Goal: Transaction & Acquisition: Book appointment/travel/reservation

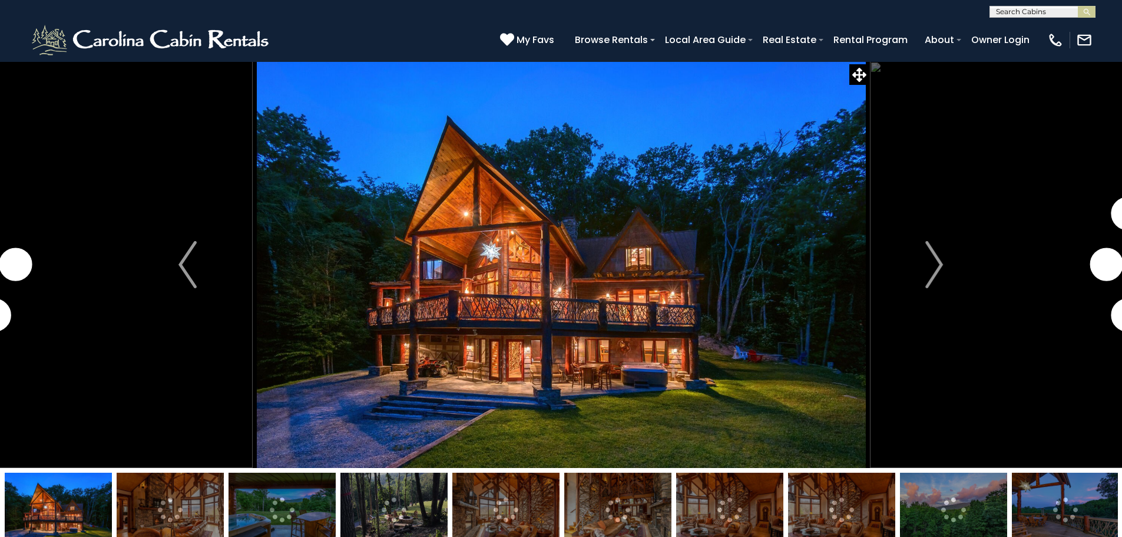
select select "**"
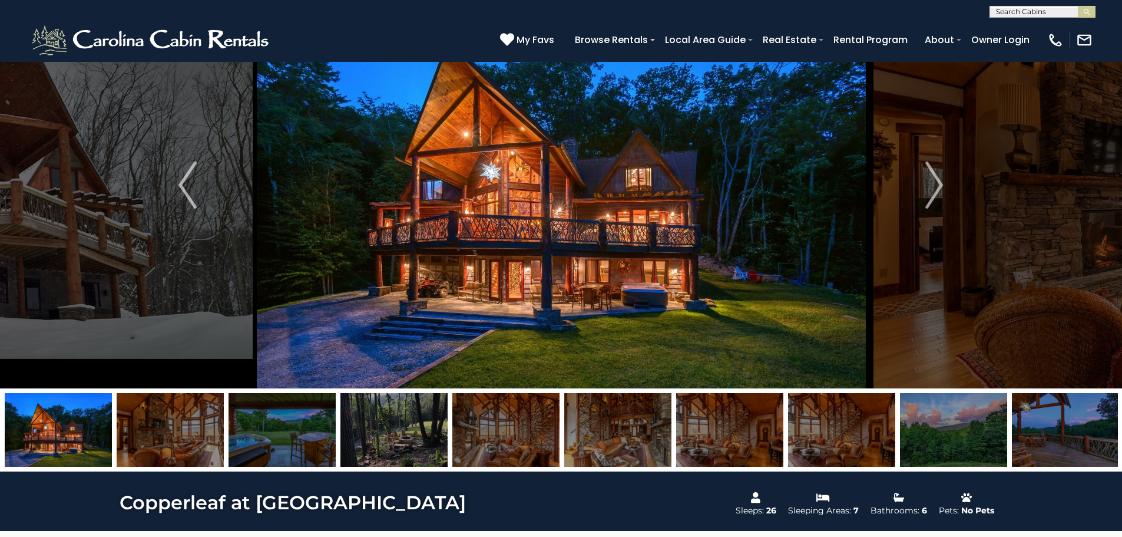
scroll to position [59, 0]
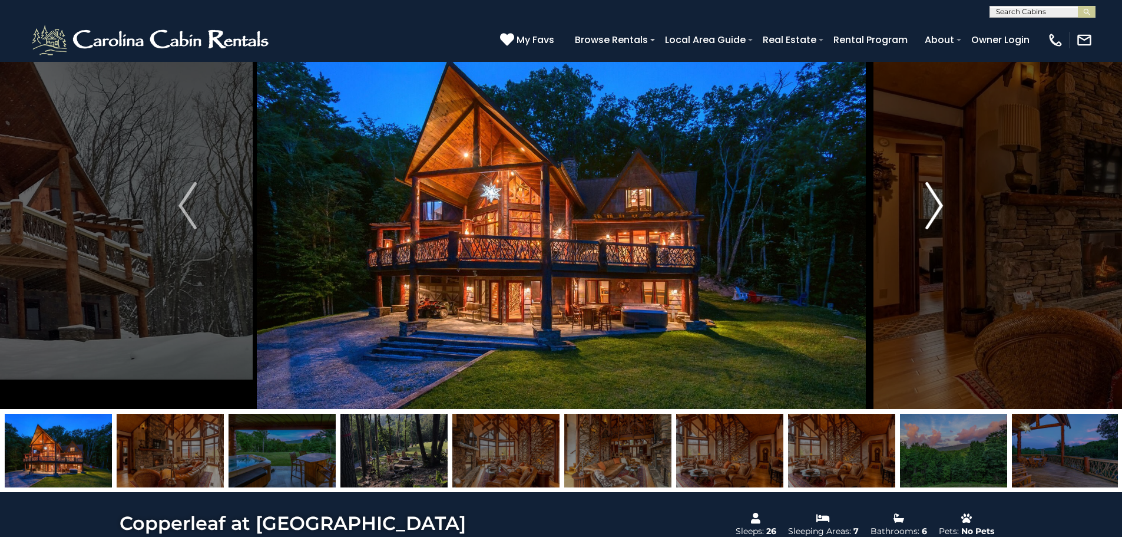
click at [930, 214] on img "Next" at bounding box center [935, 205] width 18 height 47
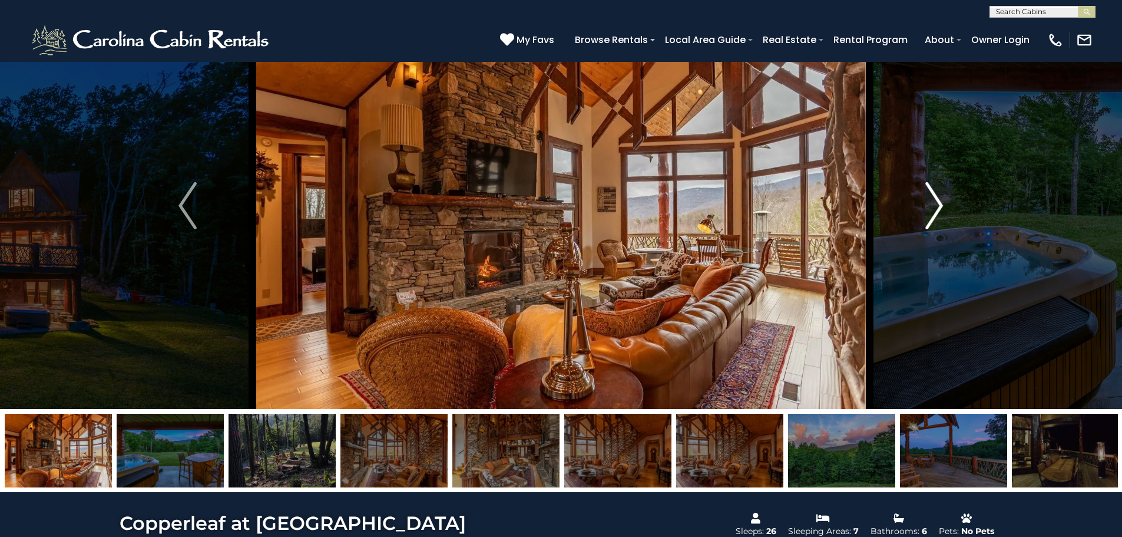
click at [930, 214] on img "Next" at bounding box center [935, 205] width 18 height 47
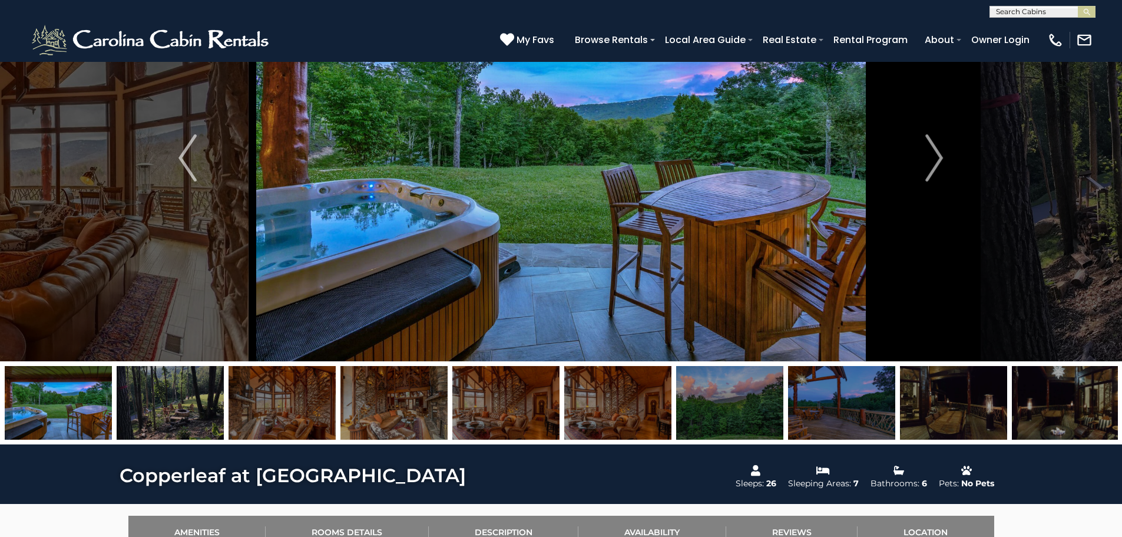
scroll to position [0, 0]
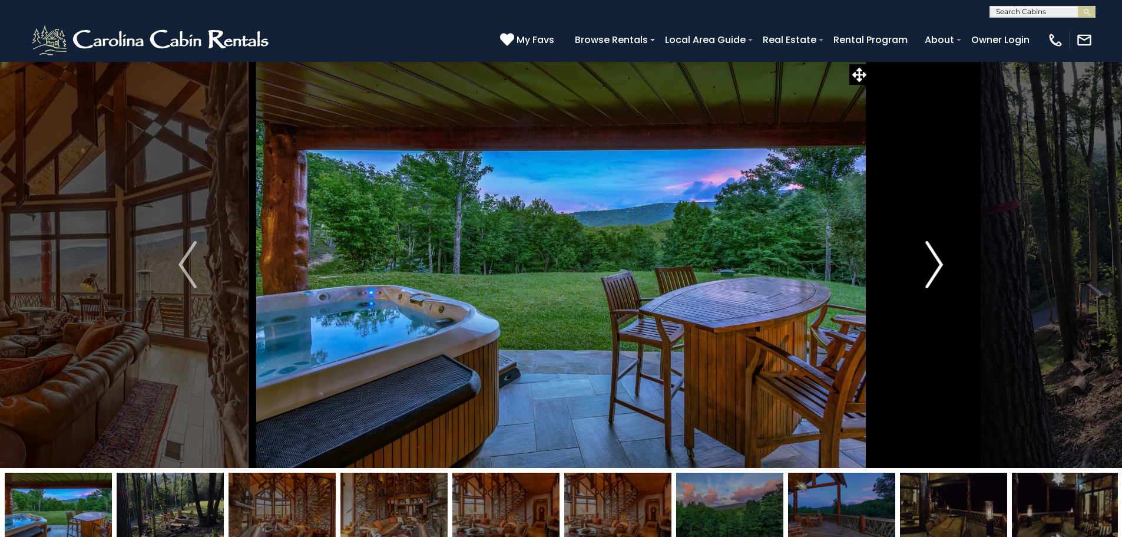
click at [932, 263] on img "Next" at bounding box center [935, 264] width 18 height 47
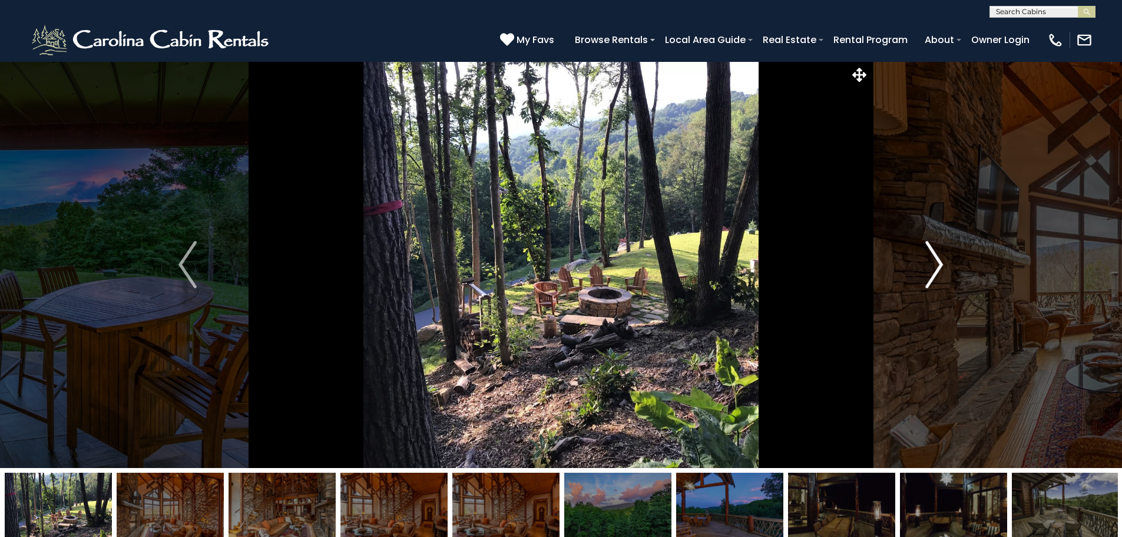
click at [932, 263] on img "Next" at bounding box center [935, 264] width 18 height 47
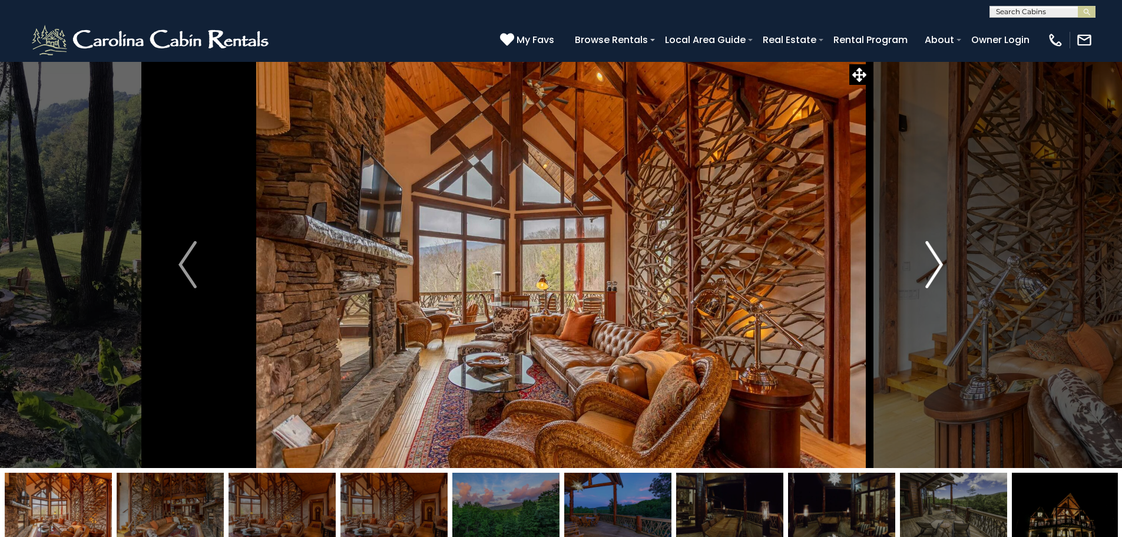
click at [931, 263] on img "Next" at bounding box center [935, 264] width 18 height 47
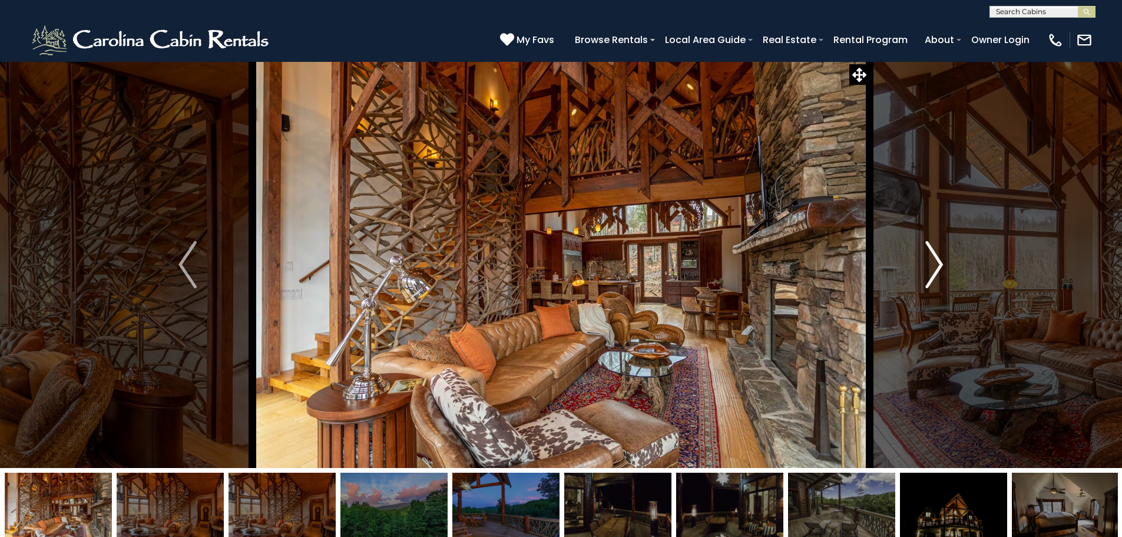
click at [931, 263] on img "Next" at bounding box center [935, 264] width 18 height 47
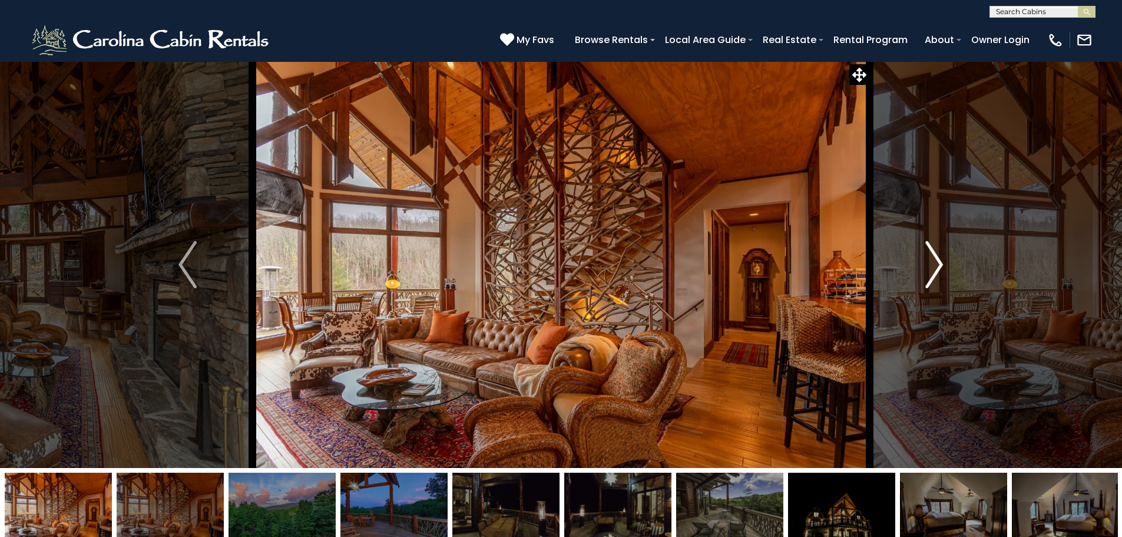
click at [931, 263] on img "Next" at bounding box center [935, 264] width 18 height 47
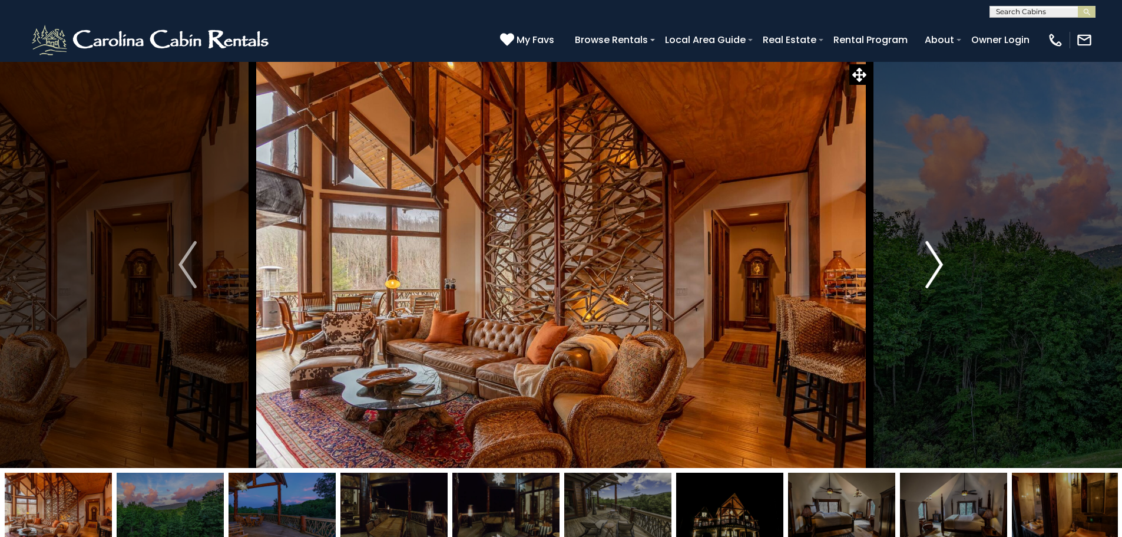
click at [931, 263] on img "Next" at bounding box center [935, 264] width 18 height 47
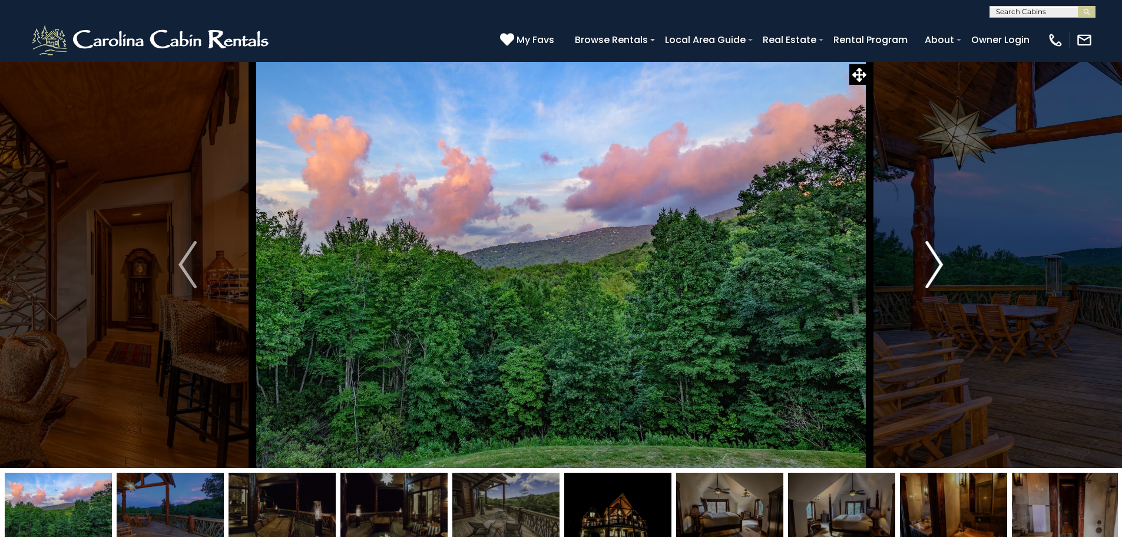
click at [931, 263] on img "Next" at bounding box center [935, 264] width 18 height 47
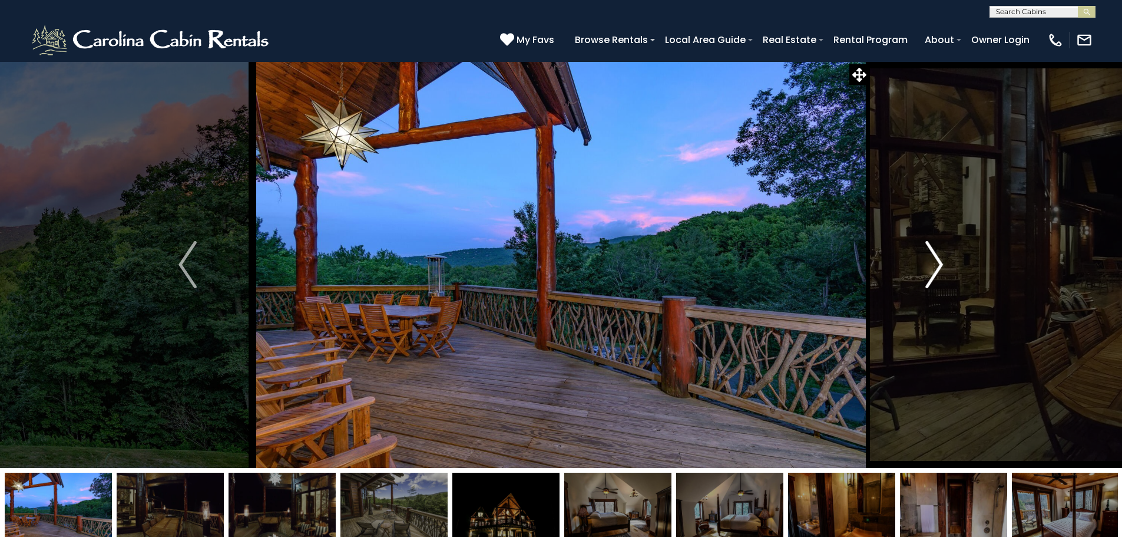
click at [931, 263] on img "Next" at bounding box center [935, 264] width 18 height 47
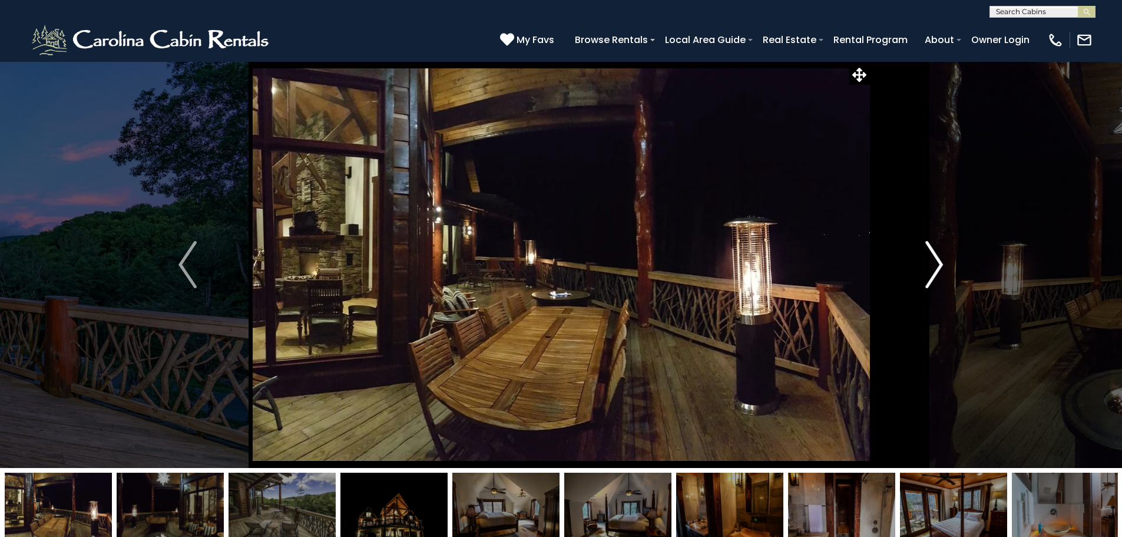
click at [931, 263] on img "Next" at bounding box center [935, 264] width 18 height 47
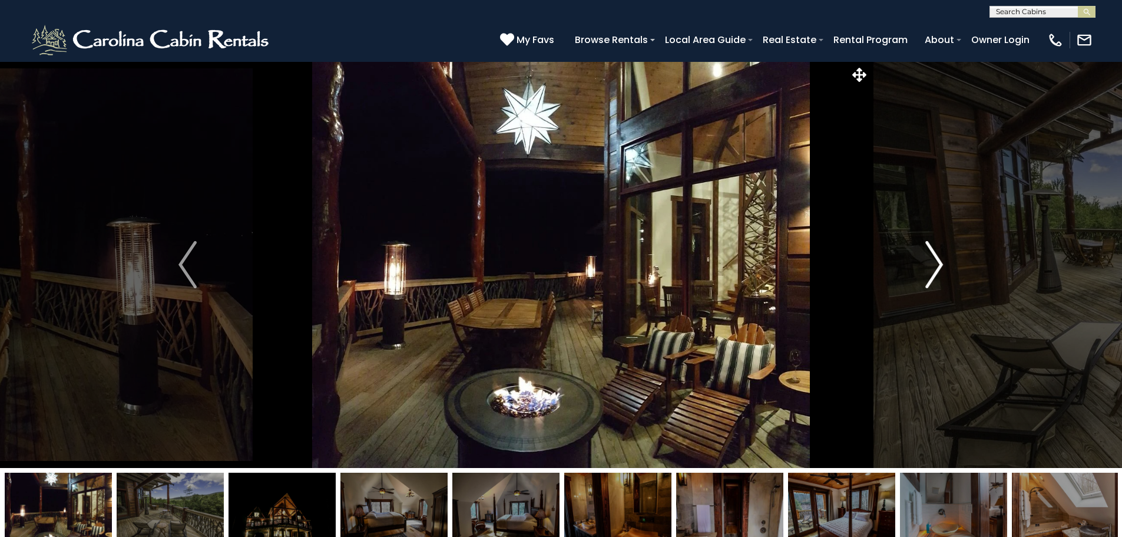
click at [931, 263] on img "Next" at bounding box center [935, 264] width 18 height 47
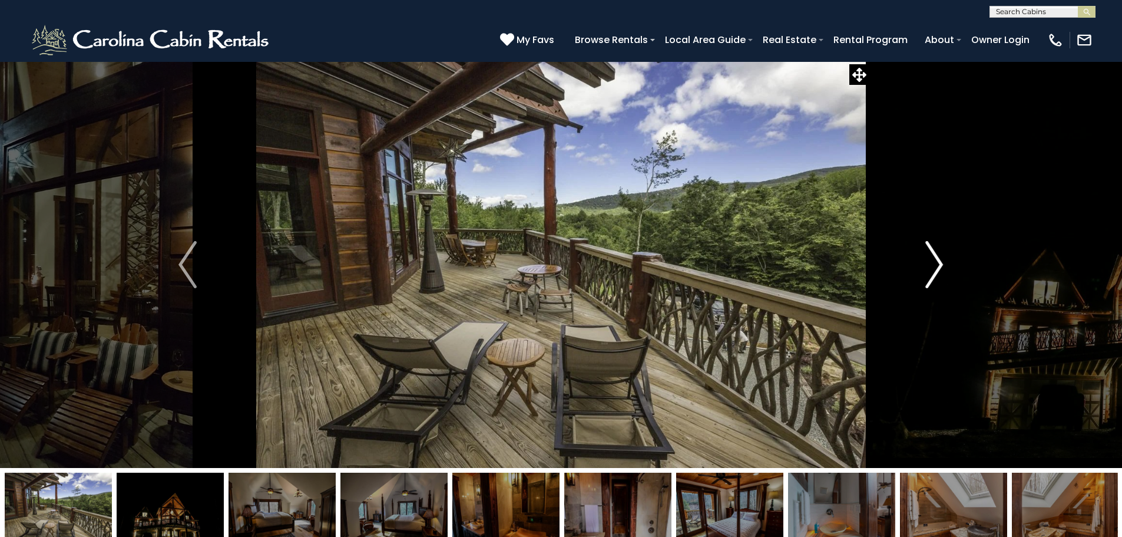
click at [931, 263] on img "Next" at bounding box center [935, 264] width 18 height 47
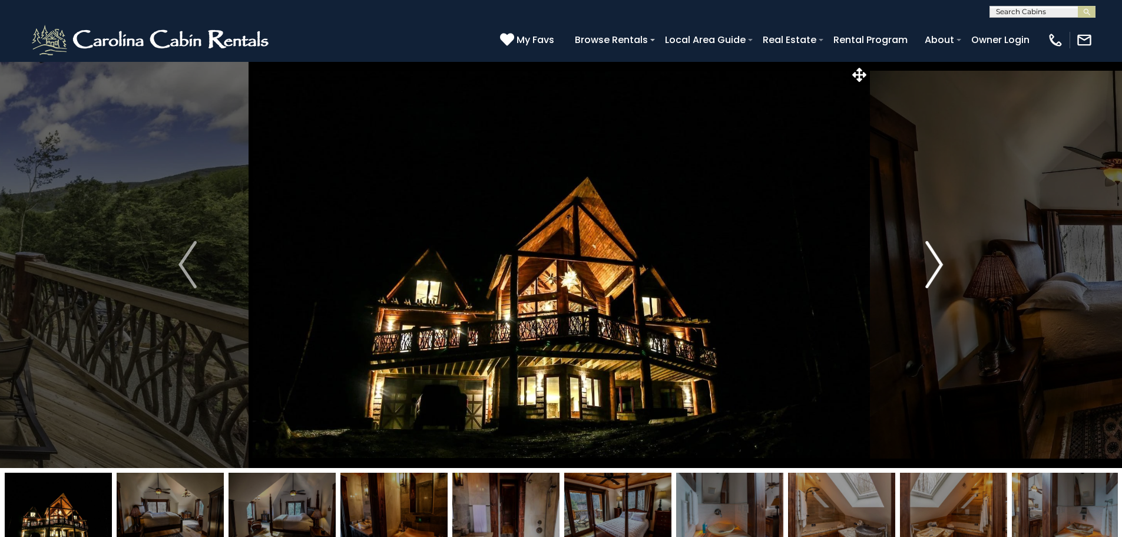
click at [931, 263] on img "Next" at bounding box center [935, 264] width 18 height 47
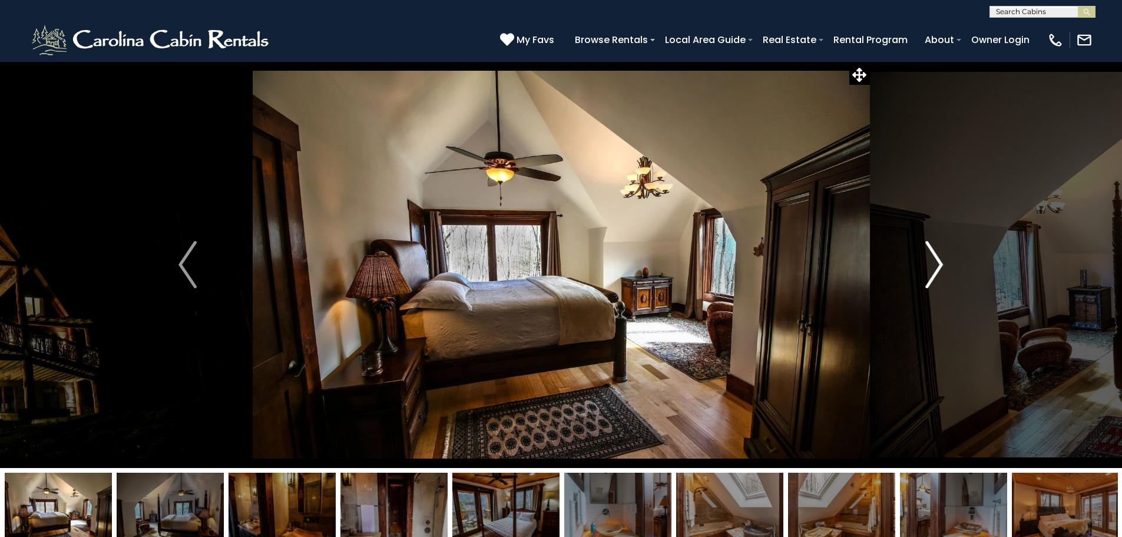
click at [931, 263] on img "Next" at bounding box center [935, 264] width 18 height 47
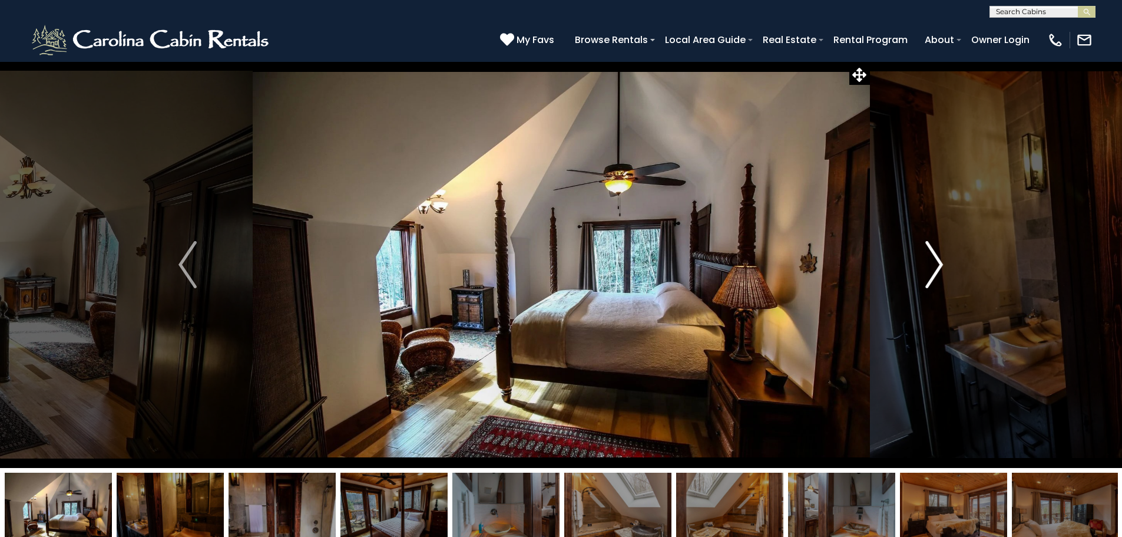
click at [931, 263] on img "Next" at bounding box center [935, 264] width 18 height 47
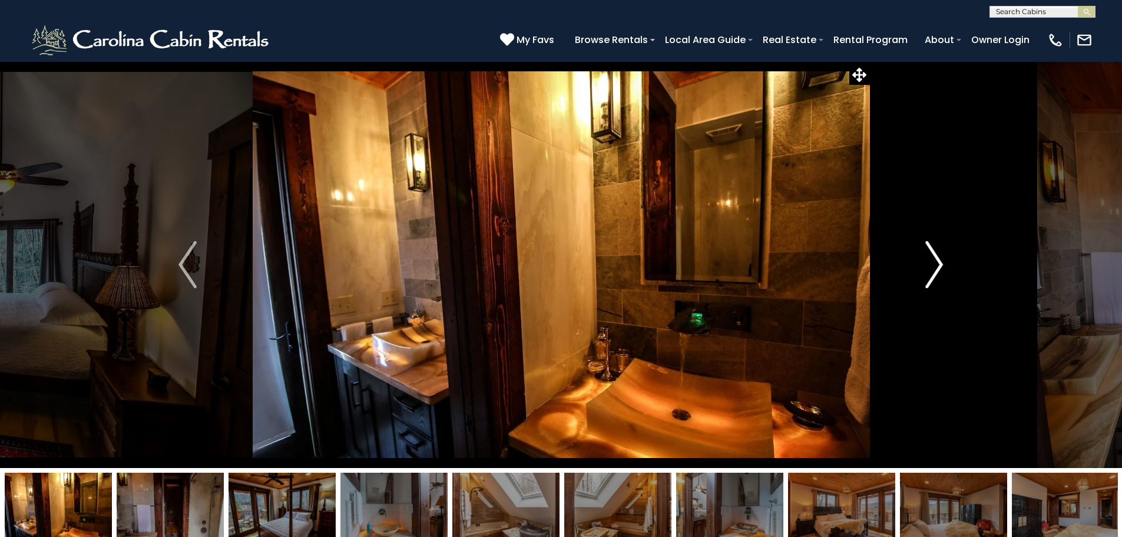
click at [931, 263] on img "Next" at bounding box center [935, 264] width 18 height 47
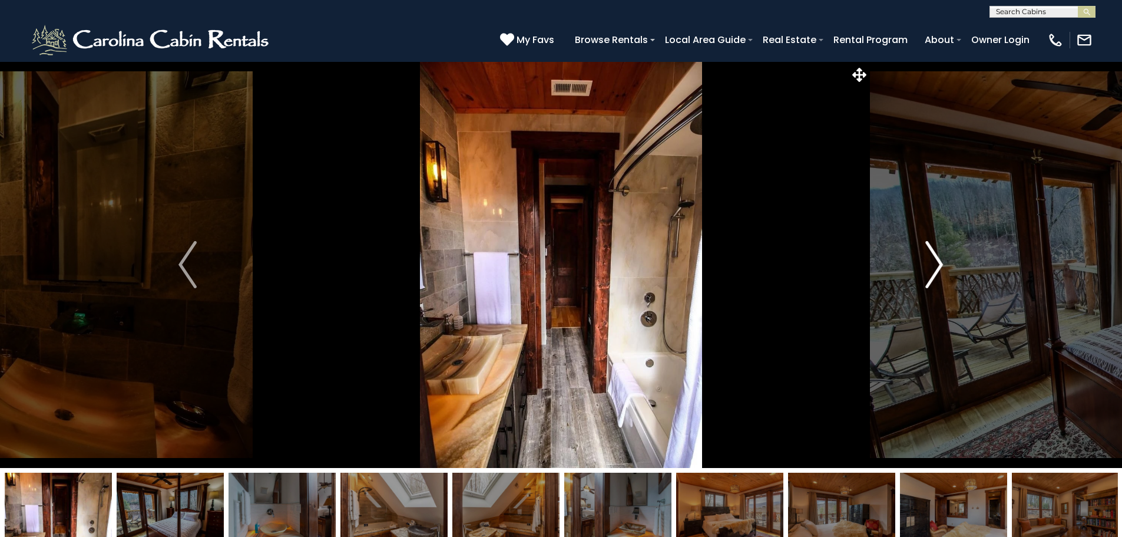
click at [931, 263] on img "Next" at bounding box center [935, 264] width 18 height 47
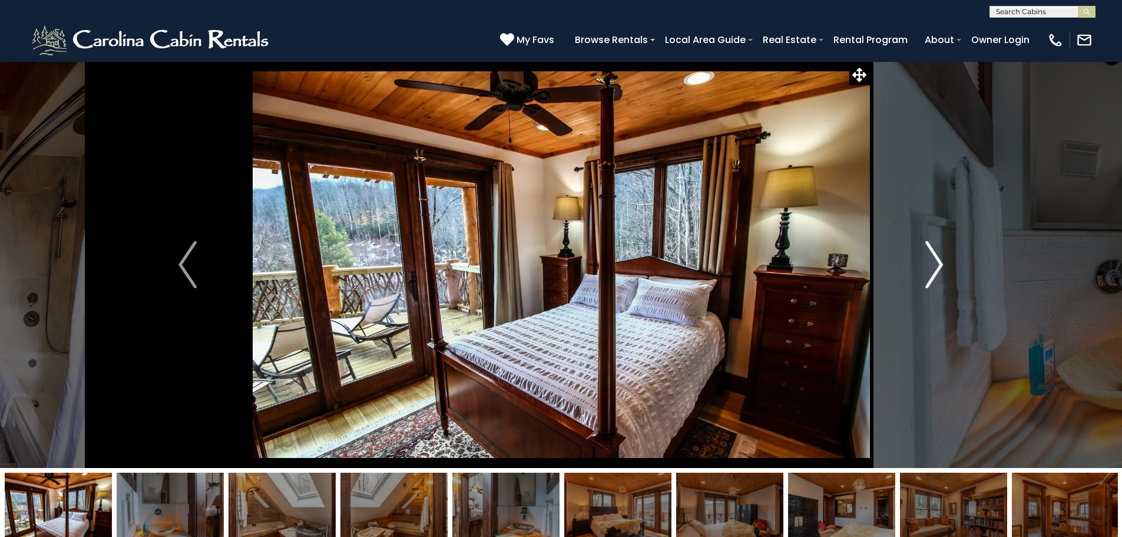
click at [931, 263] on img "Next" at bounding box center [935, 264] width 18 height 47
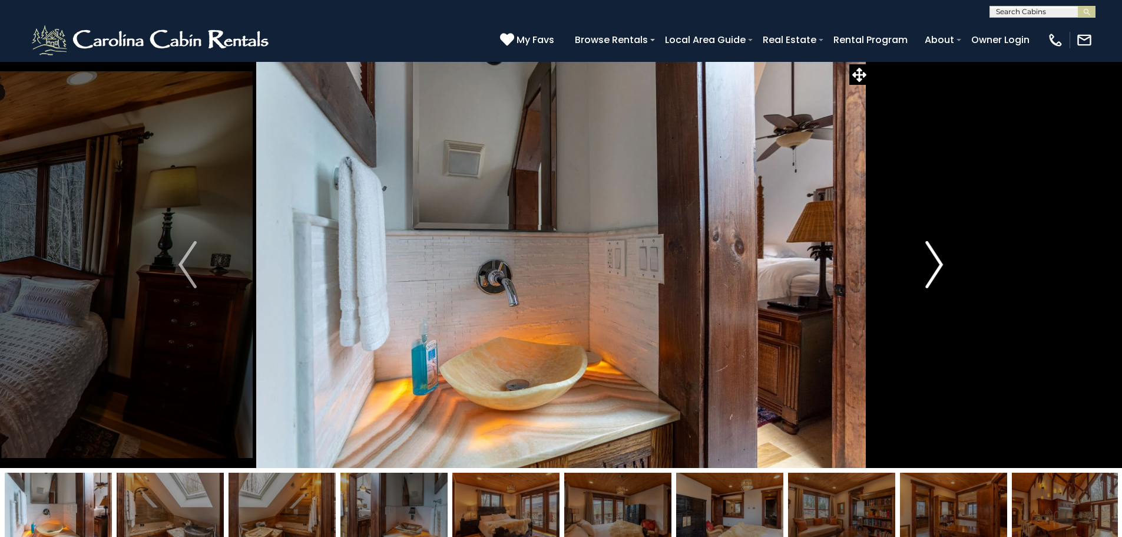
click at [931, 263] on img "Next" at bounding box center [935, 264] width 18 height 47
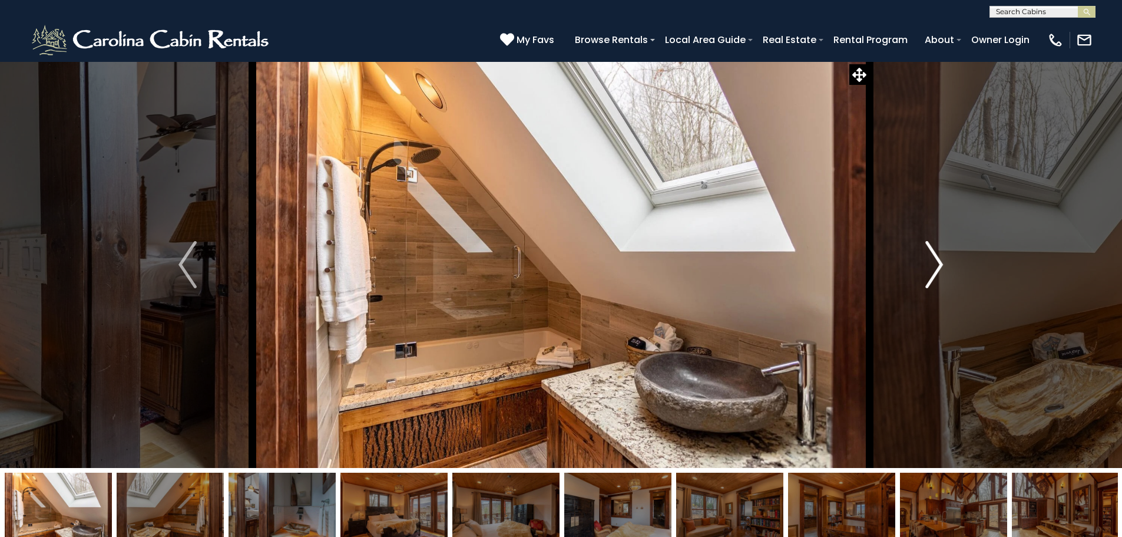
click at [931, 263] on img "Next" at bounding box center [935, 264] width 18 height 47
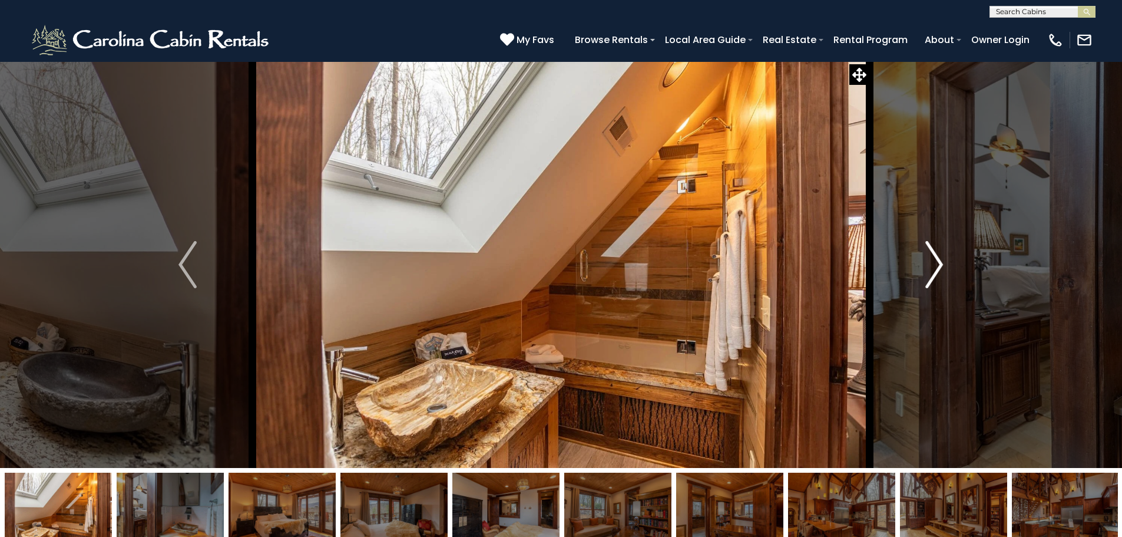
click at [931, 263] on img "Next" at bounding box center [935, 264] width 18 height 47
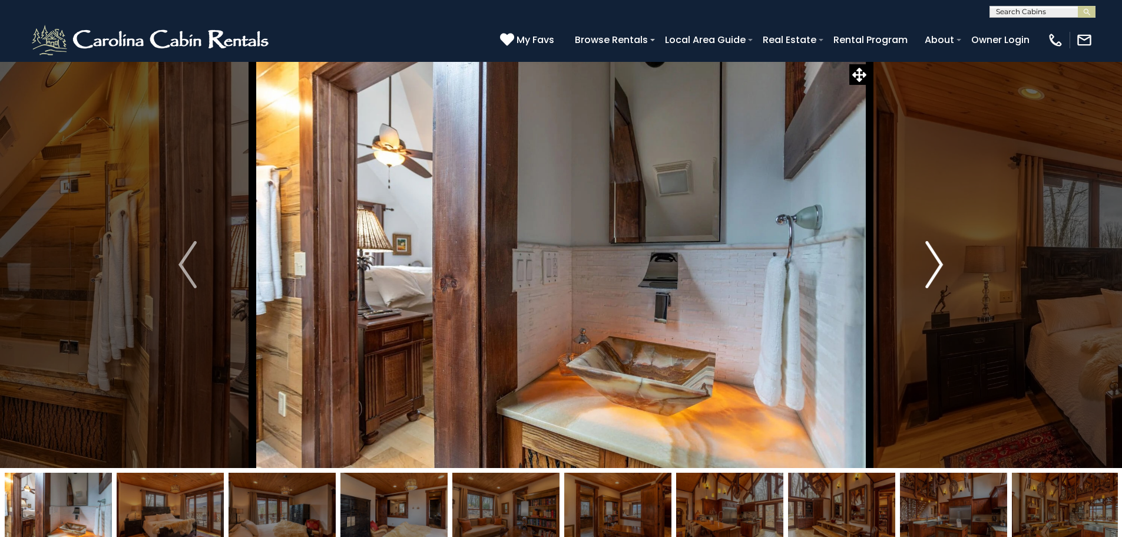
click at [931, 263] on img "Next" at bounding box center [935, 264] width 18 height 47
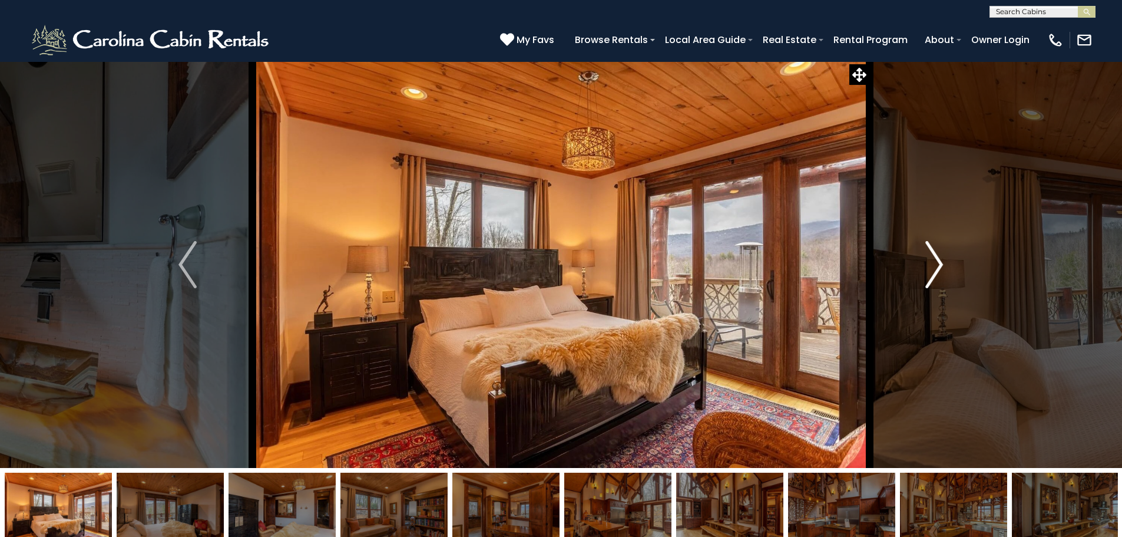
click at [931, 263] on img "Next" at bounding box center [935, 264] width 18 height 47
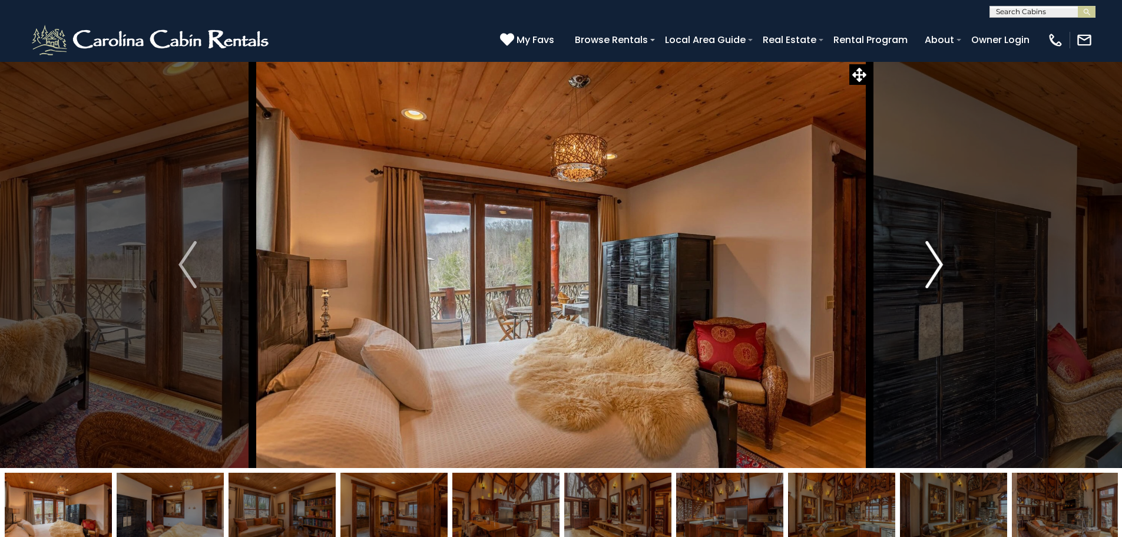
click at [931, 263] on img "Next" at bounding box center [935, 264] width 18 height 47
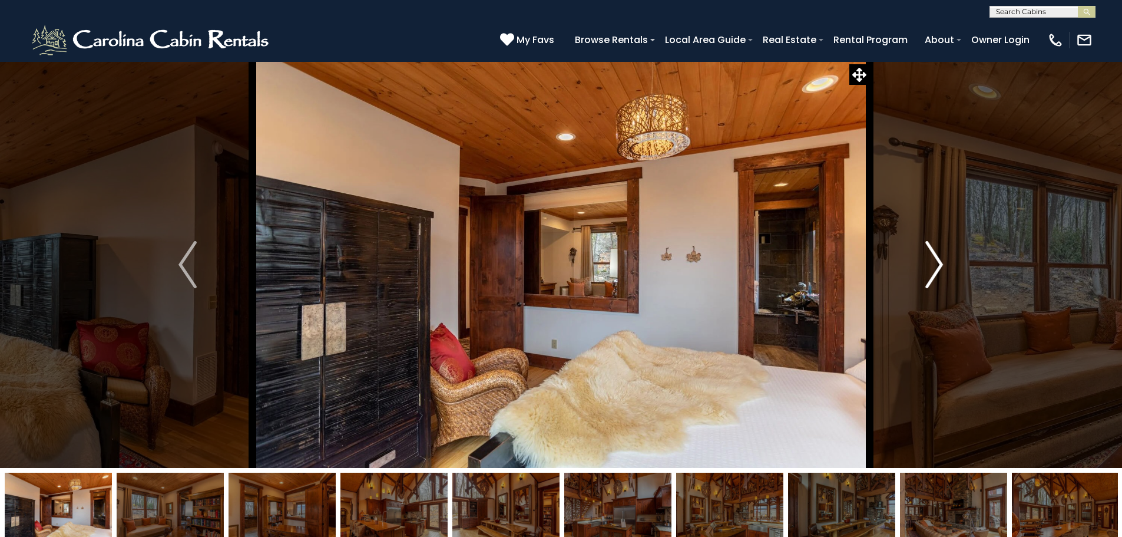
click at [931, 263] on img "Next" at bounding box center [935, 264] width 18 height 47
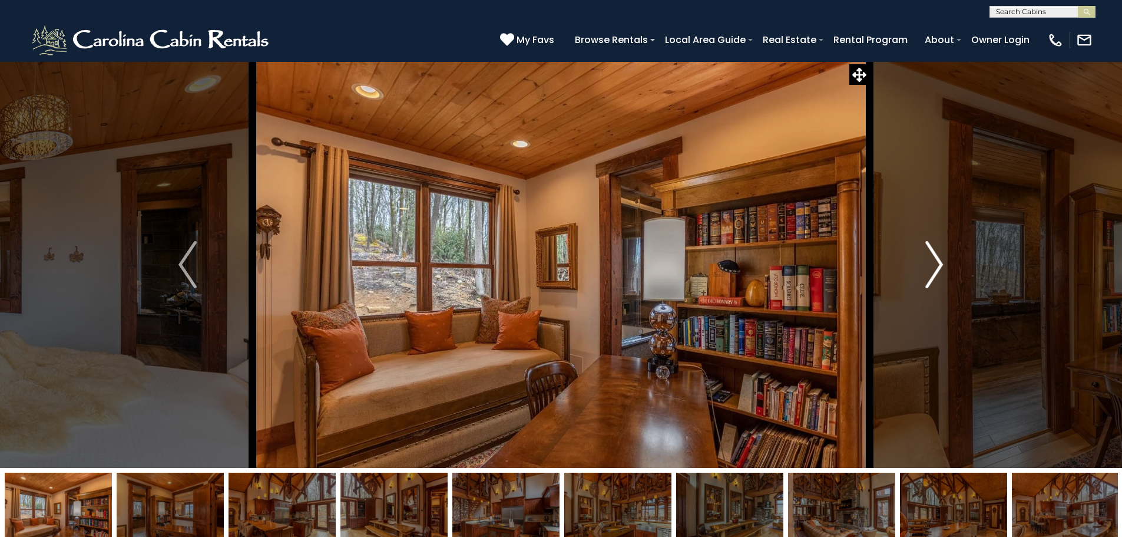
click at [931, 263] on img "Next" at bounding box center [935, 264] width 18 height 47
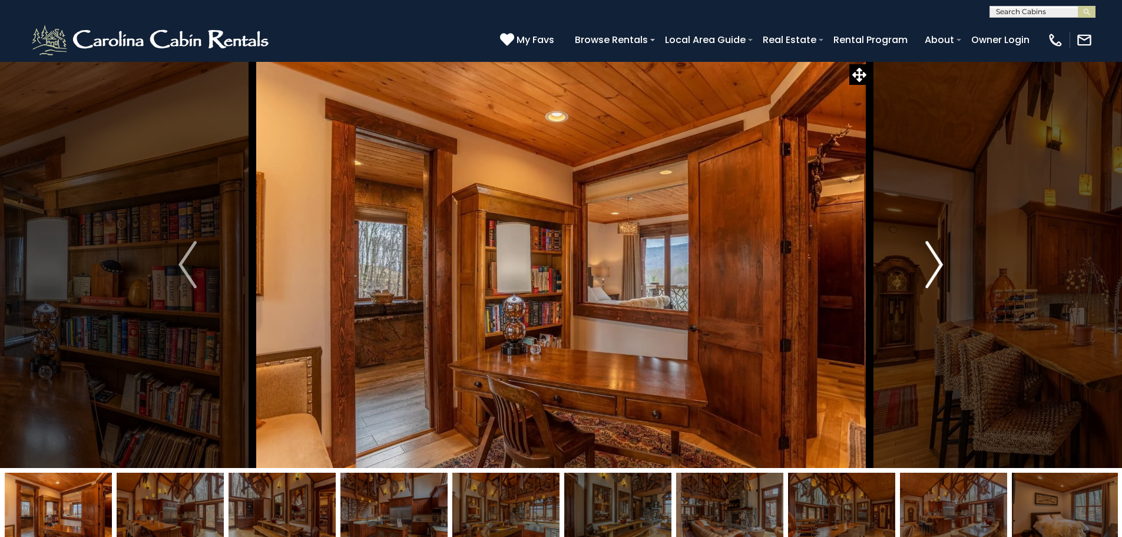
click at [931, 263] on img "Next" at bounding box center [935, 264] width 18 height 47
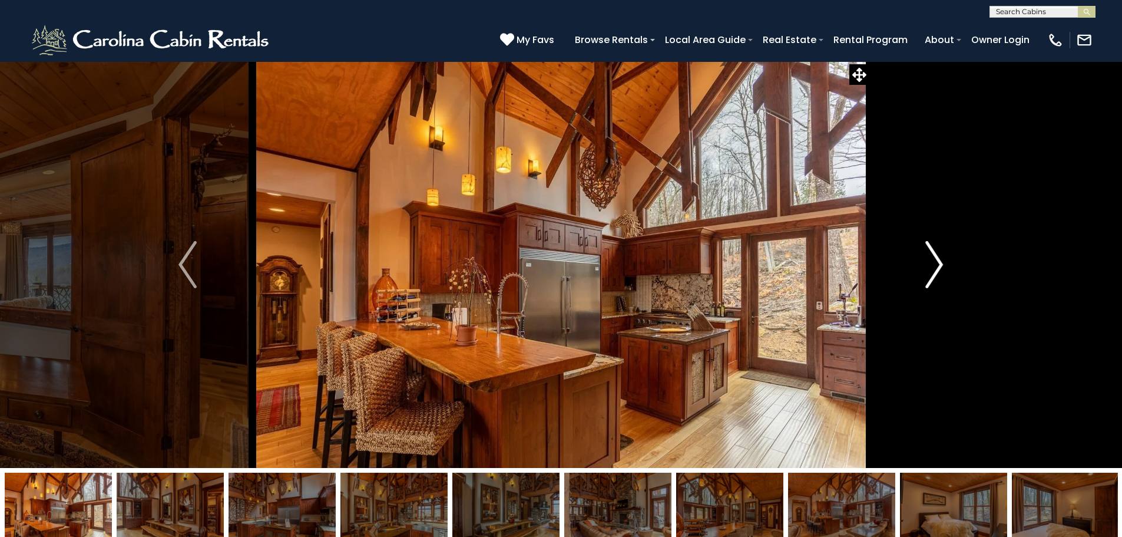
click at [931, 263] on img "Next" at bounding box center [935, 264] width 18 height 47
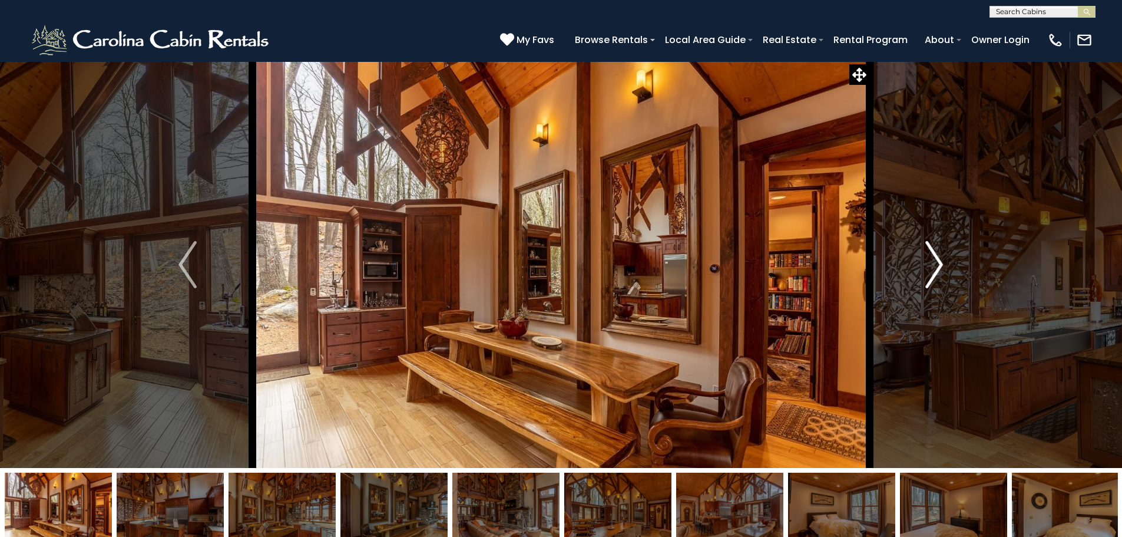
click at [931, 263] on img "Next" at bounding box center [935, 264] width 18 height 47
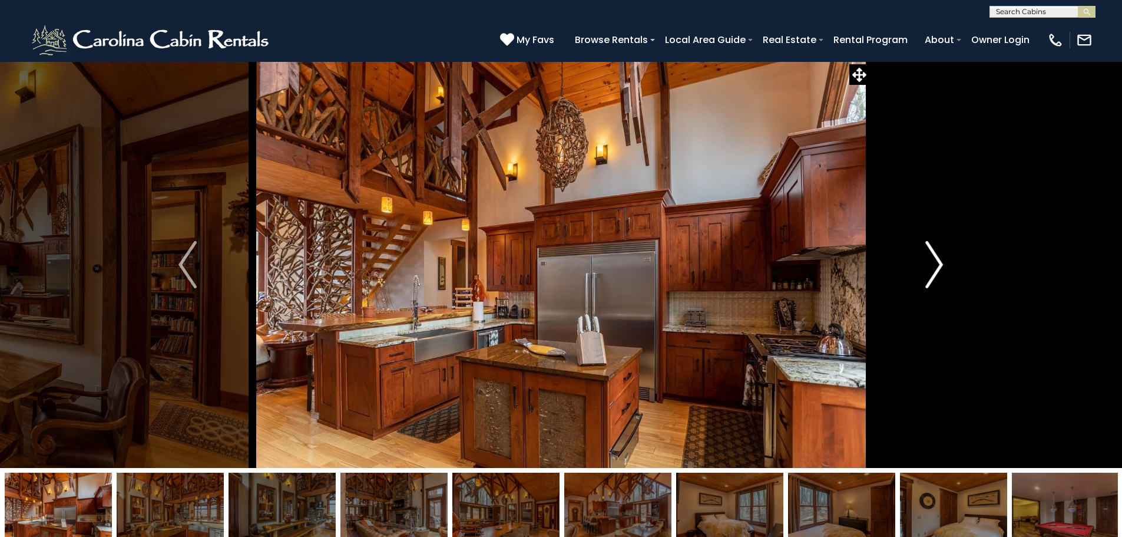
click at [931, 263] on img "Next" at bounding box center [935, 264] width 18 height 47
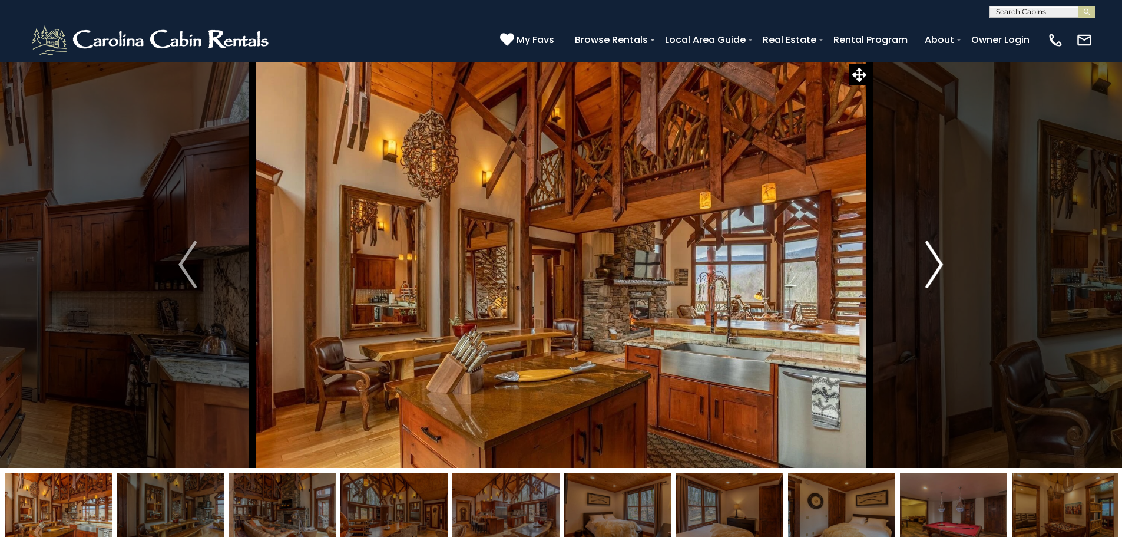
click at [931, 263] on img "Next" at bounding box center [935, 264] width 18 height 47
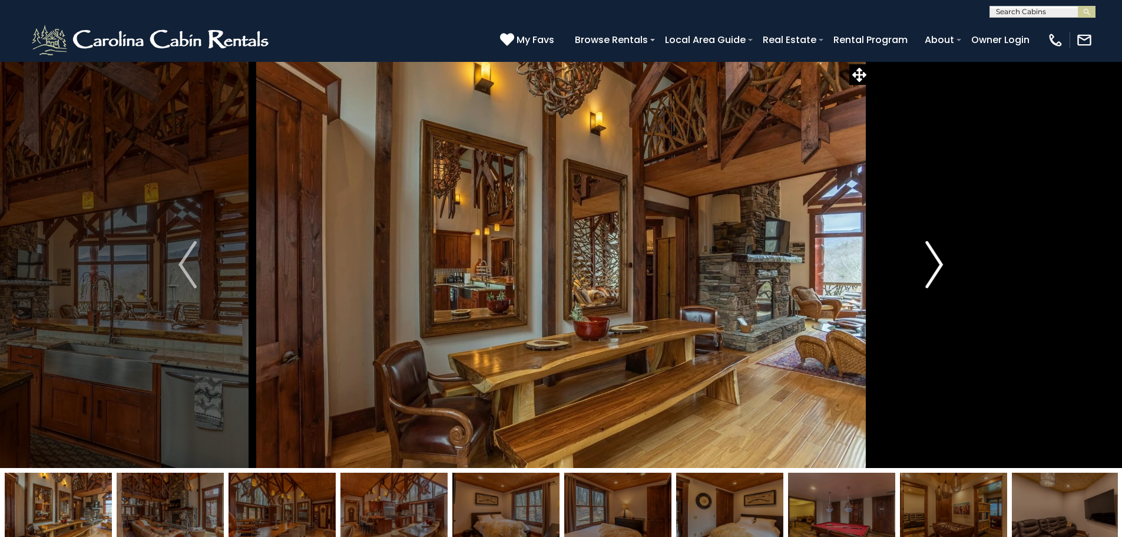
click at [931, 263] on img "Next" at bounding box center [935, 264] width 18 height 47
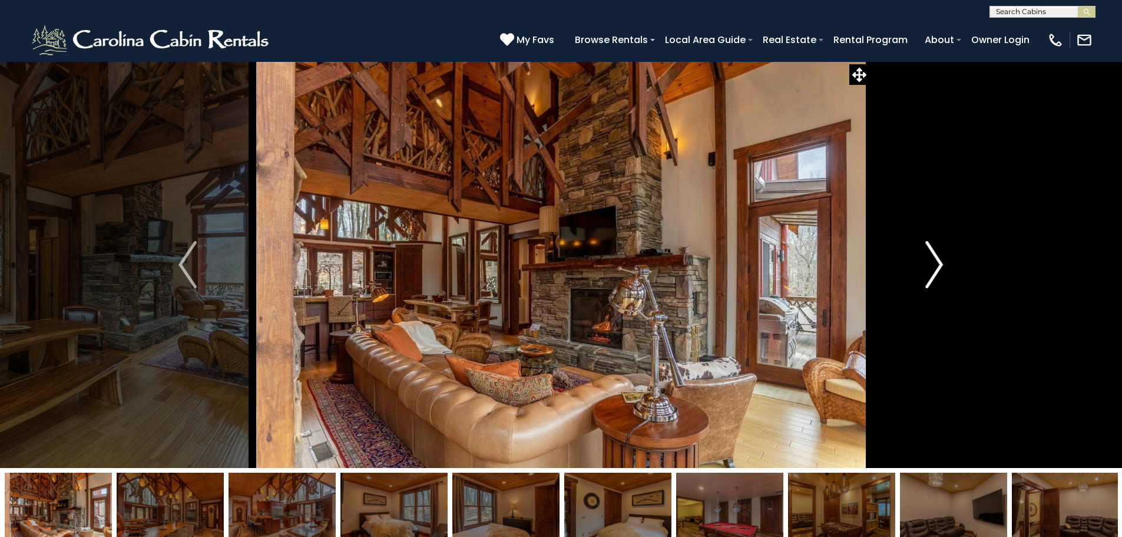
click at [931, 263] on img "Next" at bounding box center [935, 264] width 18 height 47
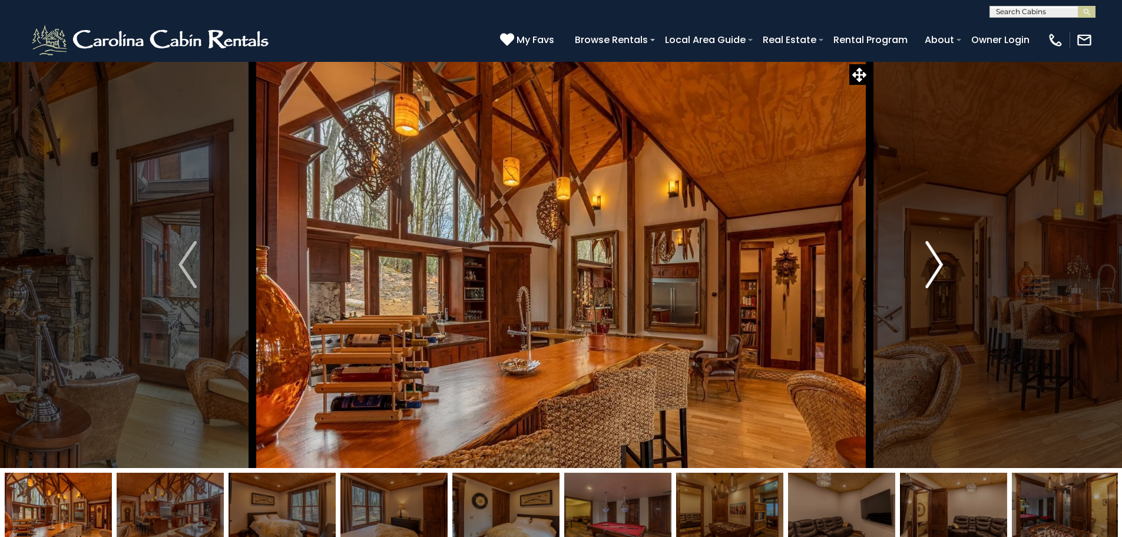
click at [932, 263] on img "Next" at bounding box center [935, 264] width 18 height 47
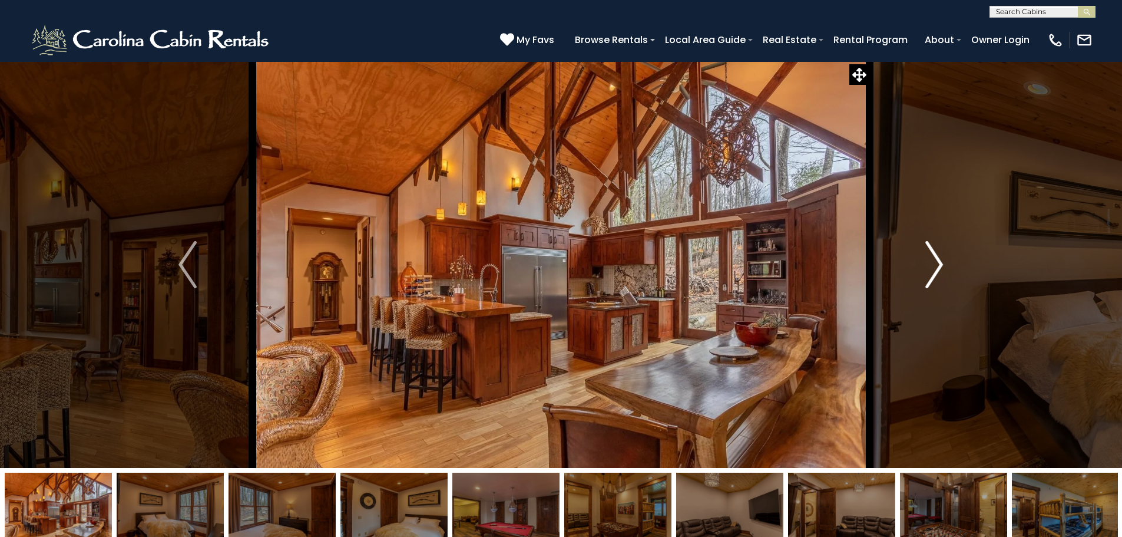
click at [932, 263] on img "Next" at bounding box center [935, 264] width 18 height 47
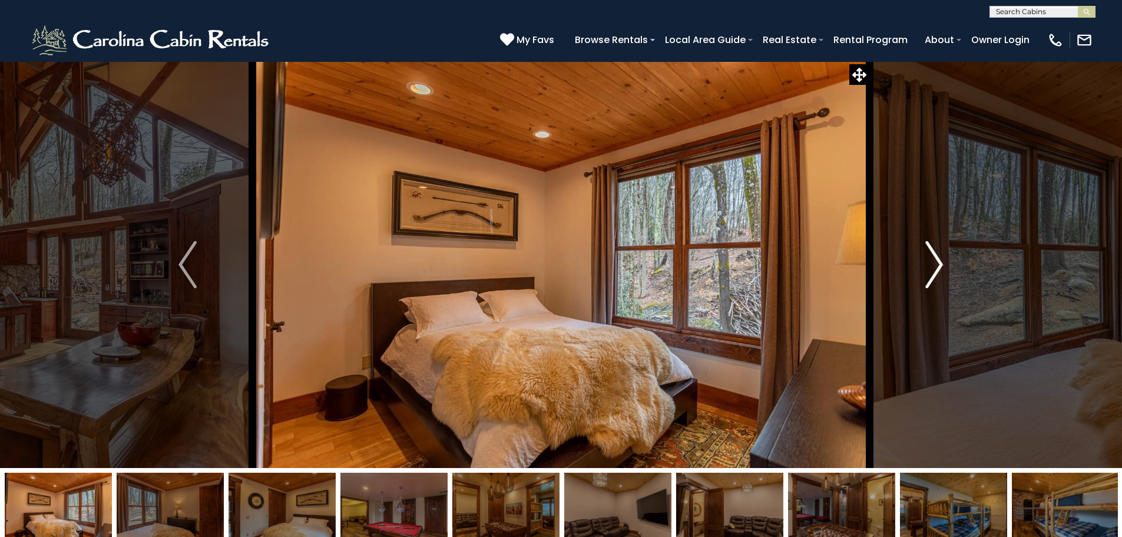
click at [932, 263] on img "Next" at bounding box center [935, 264] width 18 height 47
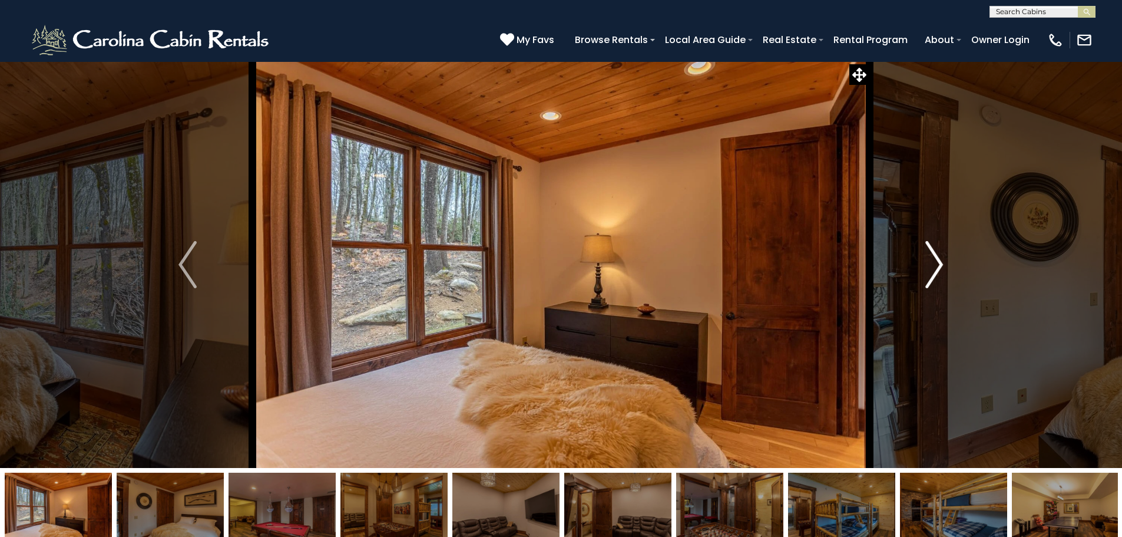
click at [932, 263] on img "Next" at bounding box center [935, 264] width 18 height 47
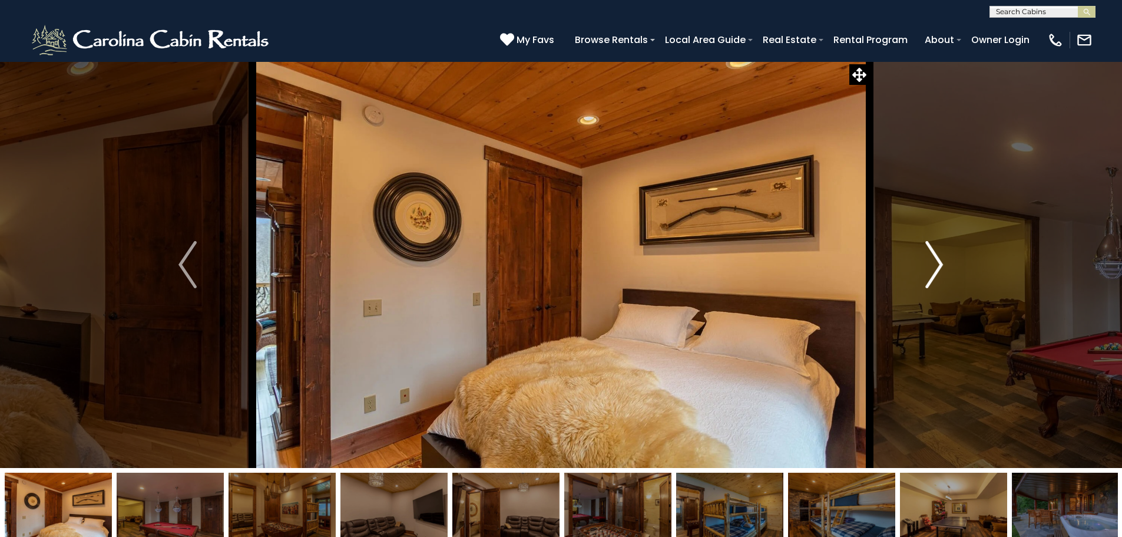
click at [932, 263] on img "Next" at bounding box center [935, 264] width 18 height 47
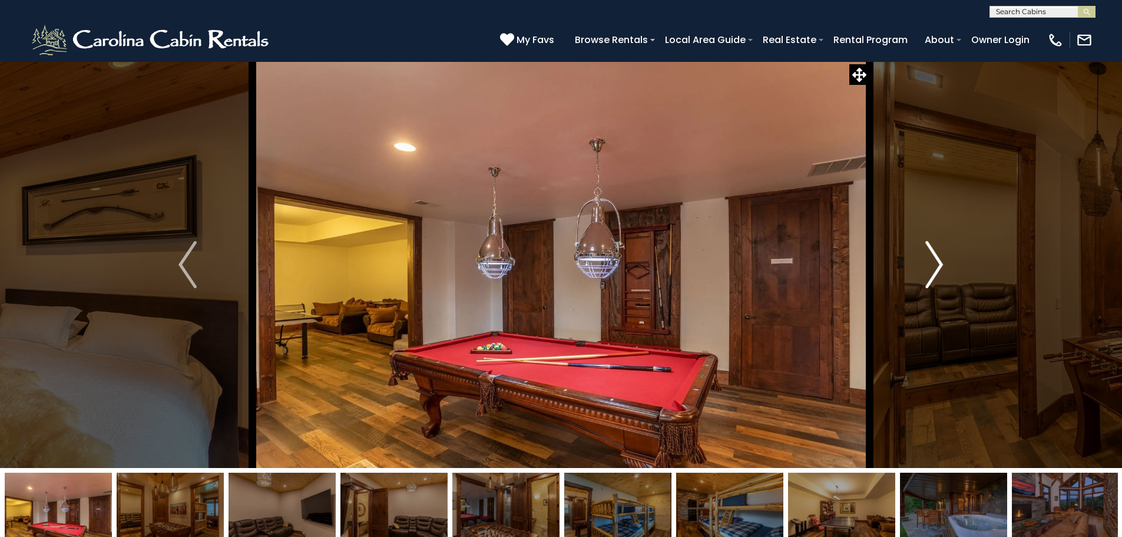
click at [932, 263] on img "Next" at bounding box center [935, 264] width 18 height 47
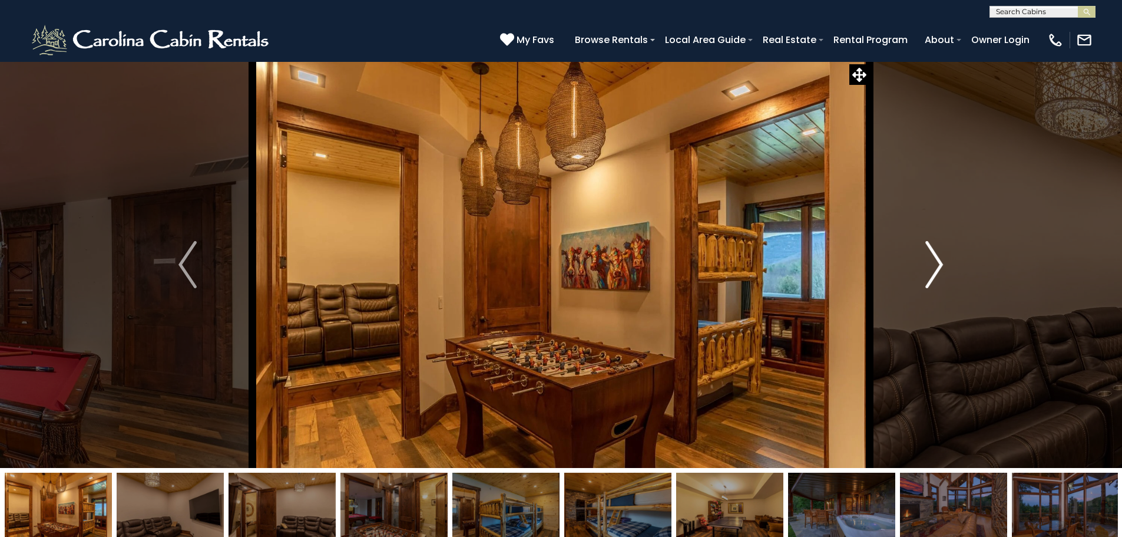
click at [932, 263] on img "Next" at bounding box center [935, 264] width 18 height 47
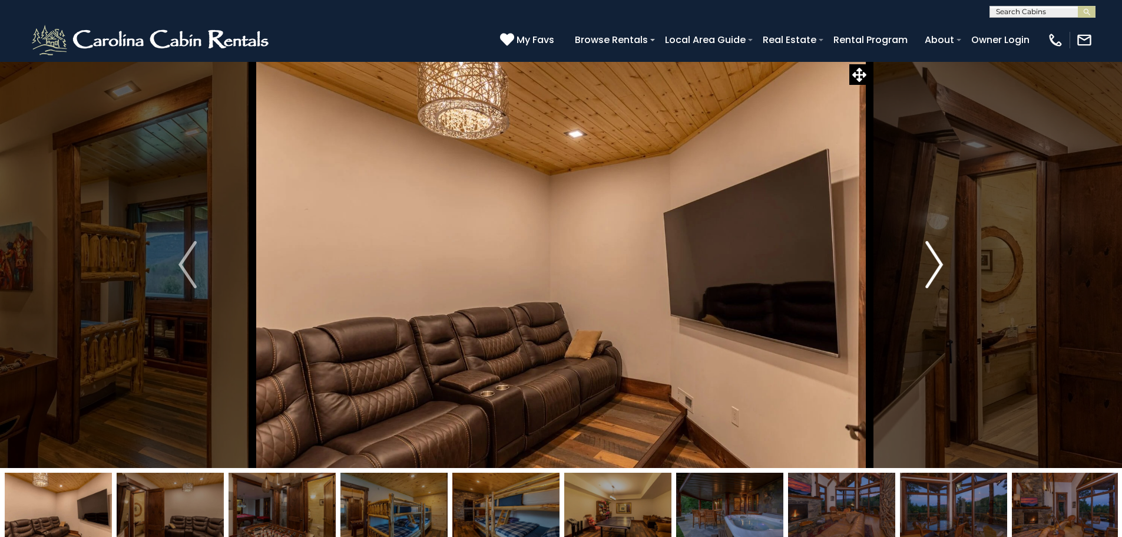
click at [932, 263] on img "Next" at bounding box center [935, 264] width 18 height 47
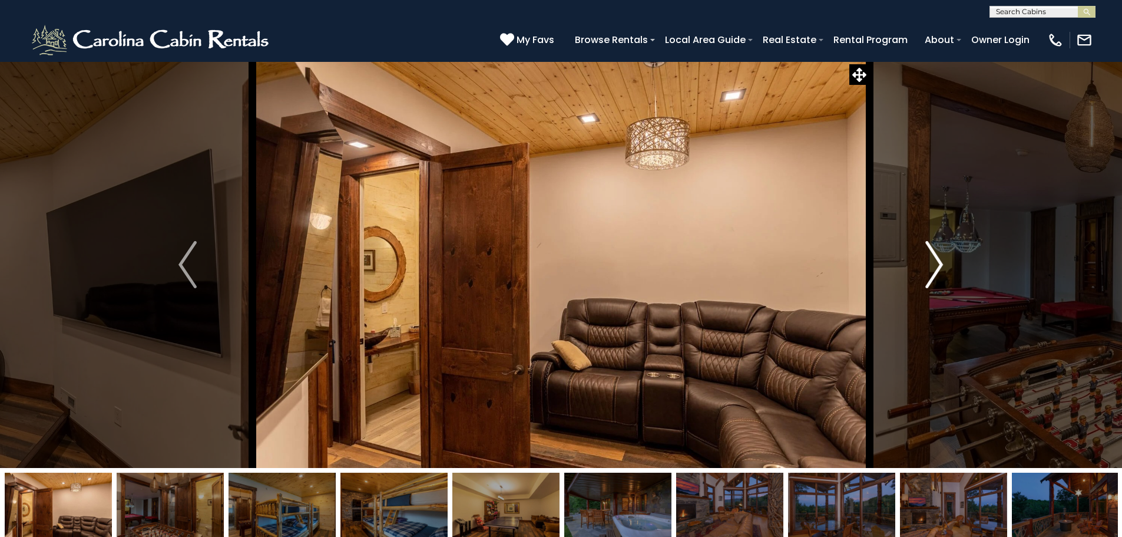
click at [932, 263] on img "Next" at bounding box center [935, 264] width 18 height 47
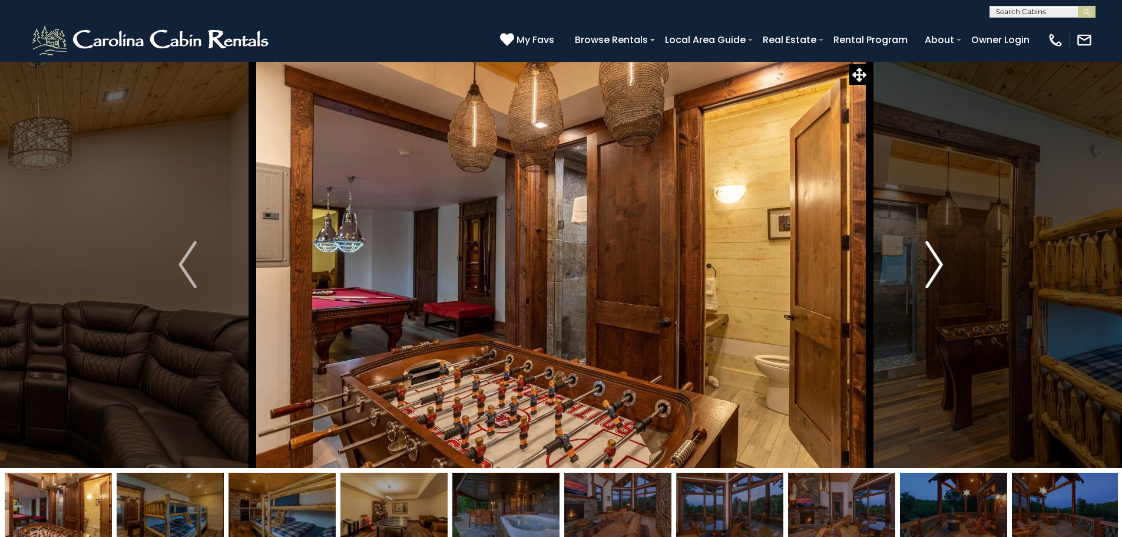
click at [932, 263] on img "Next" at bounding box center [935, 264] width 18 height 47
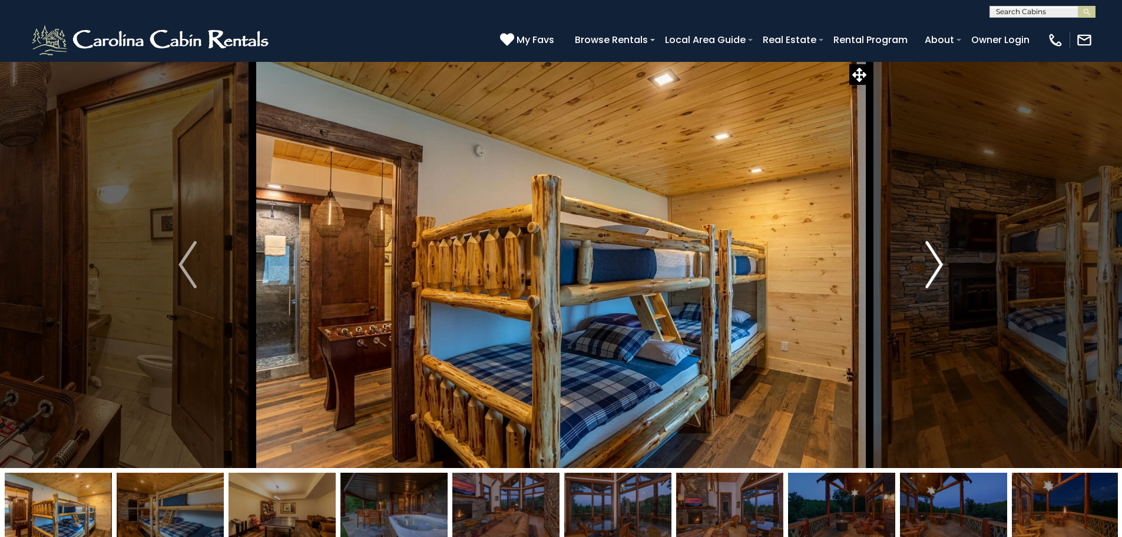
click at [932, 263] on img "Next" at bounding box center [935, 264] width 18 height 47
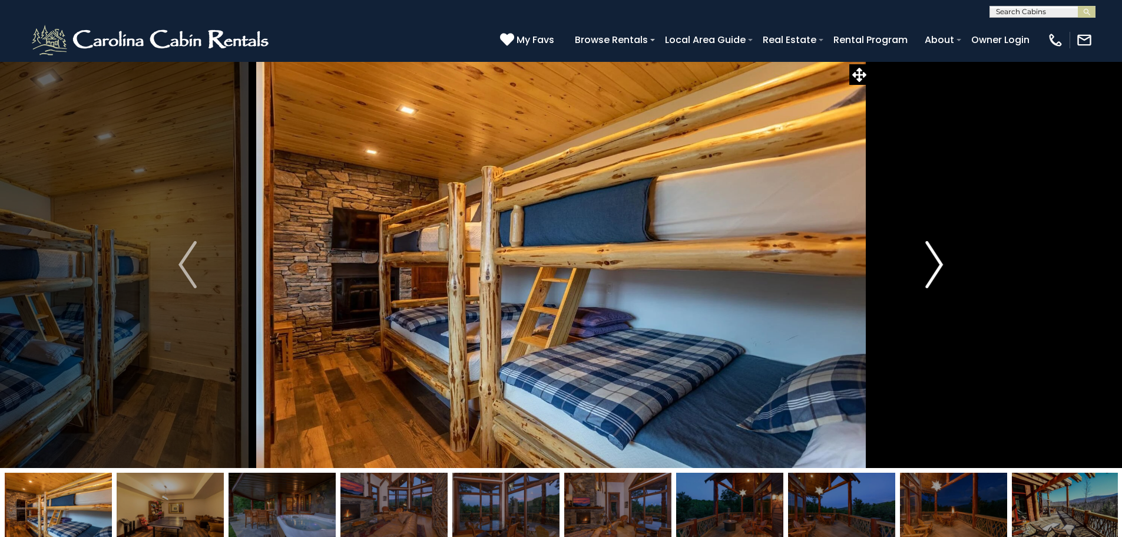
click at [932, 263] on img "Next" at bounding box center [935, 264] width 18 height 47
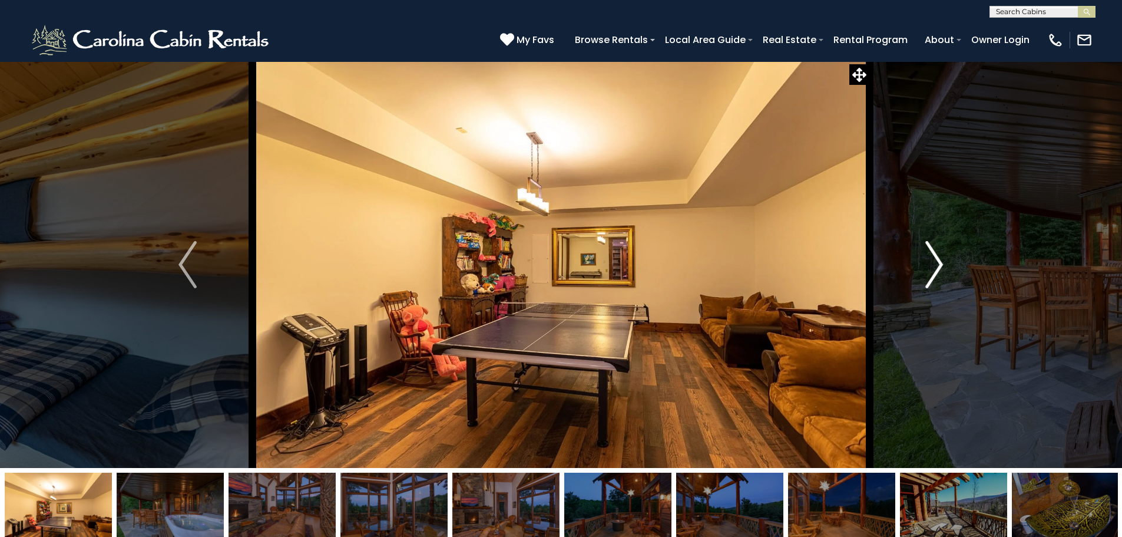
click at [932, 263] on img "Next" at bounding box center [935, 264] width 18 height 47
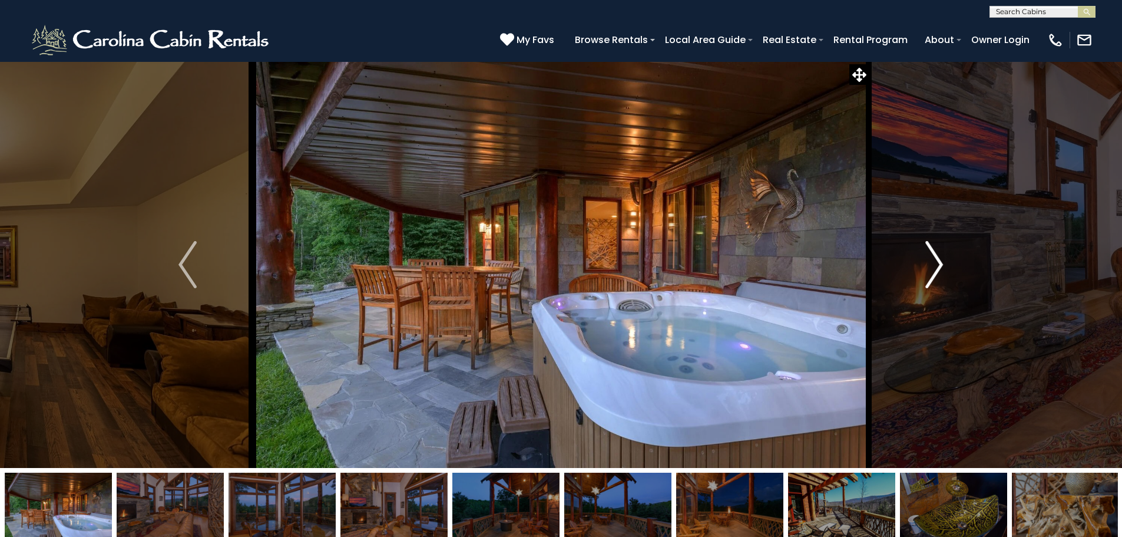
click at [932, 263] on img "Next" at bounding box center [935, 264] width 18 height 47
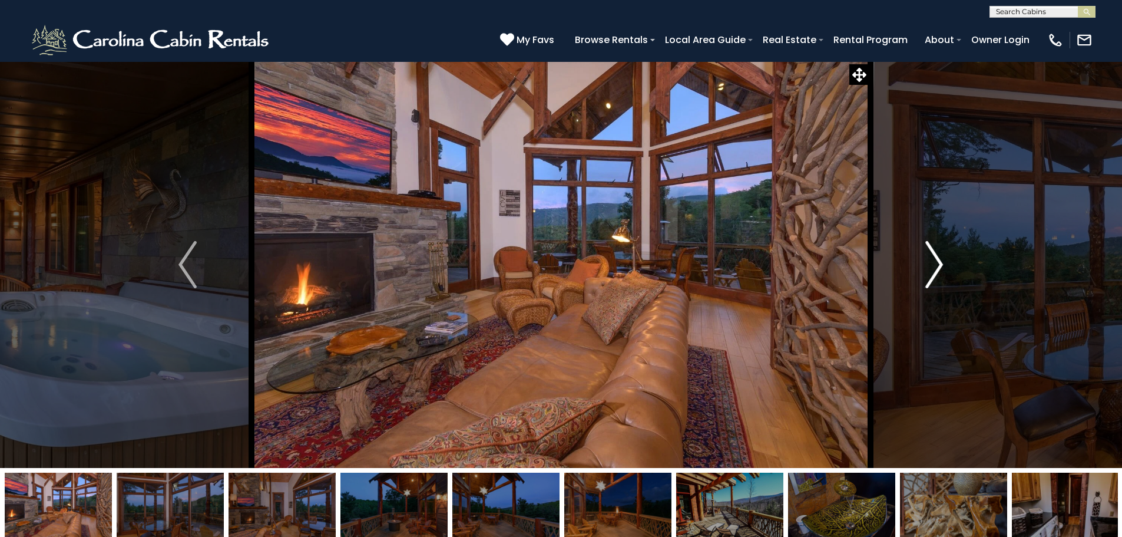
click at [932, 263] on img "Next" at bounding box center [935, 264] width 18 height 47
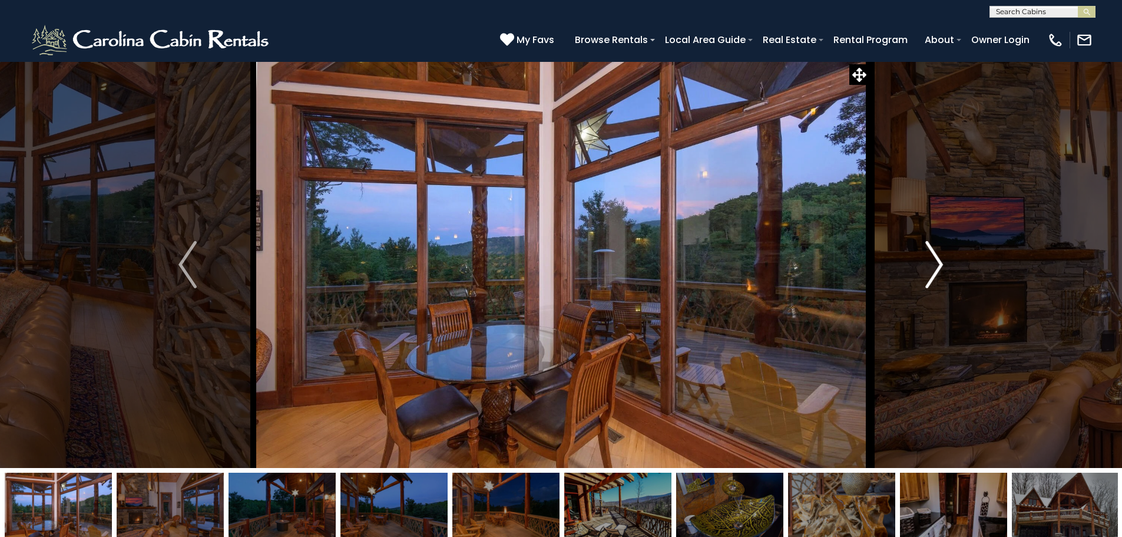
click at [932, 263] on img "Next" at bounding box center [935, 264] width 18 height 47
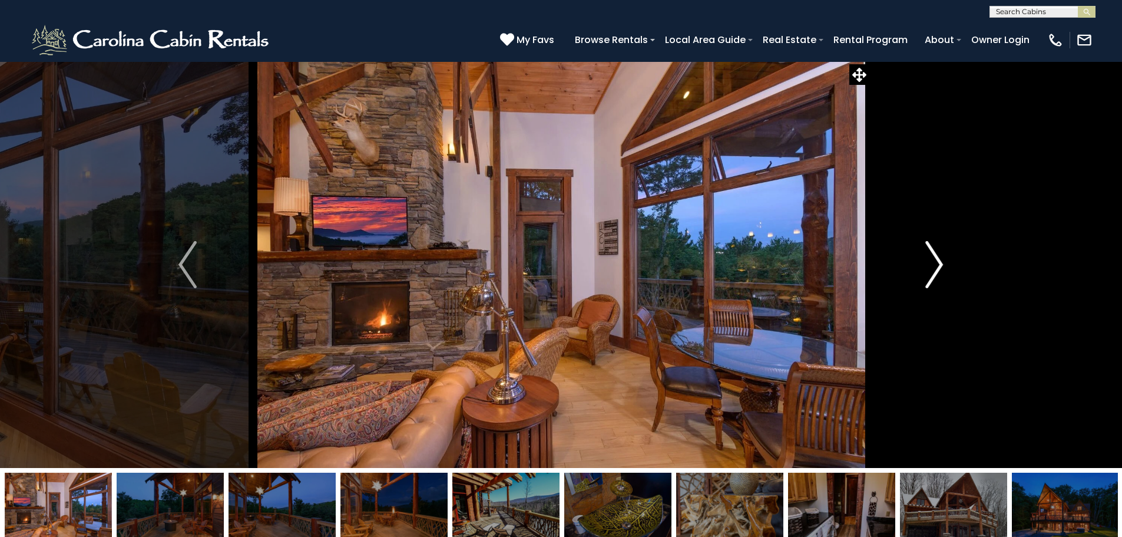
click at [932, 263] on img "Next" at bounding box center [935, 264] width 18 height 47
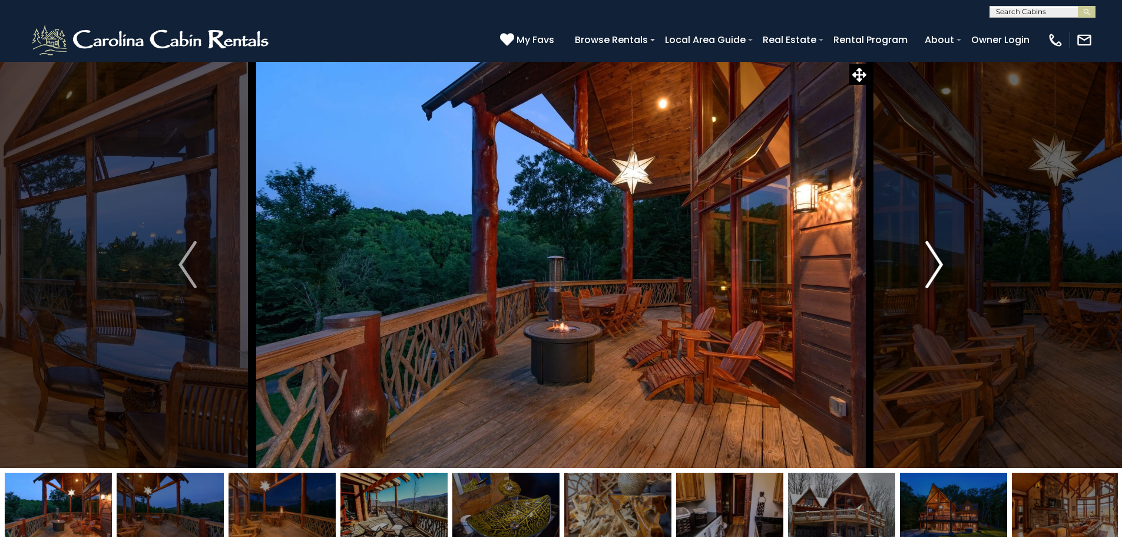
click at [932, 263] on img "Next" at bounding box center [935, 264] width 18 height 47
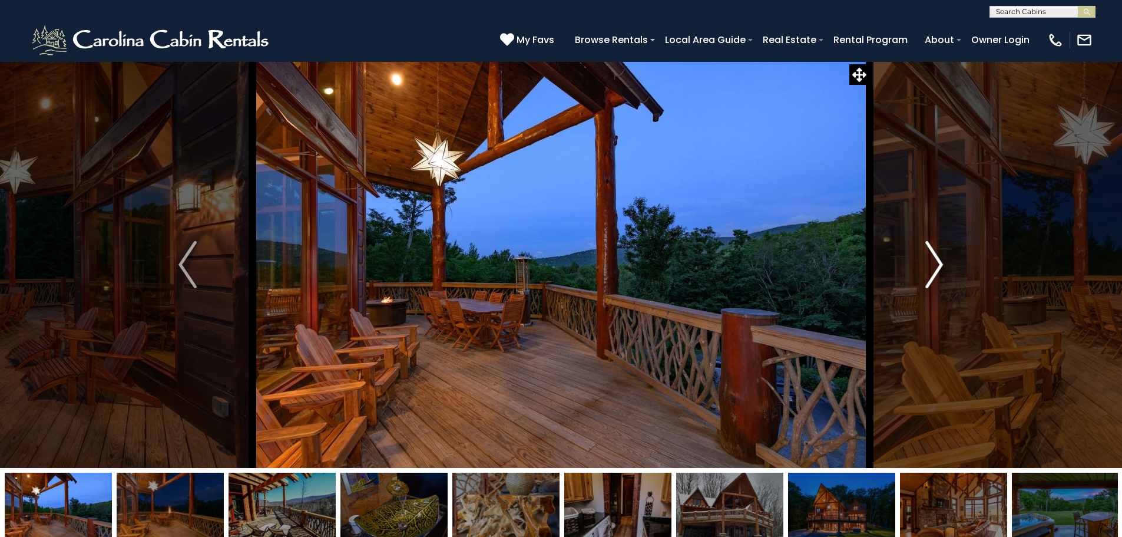
click at [932, 263] on img "Next" at bounding box center [935, 264] width 18 height 47
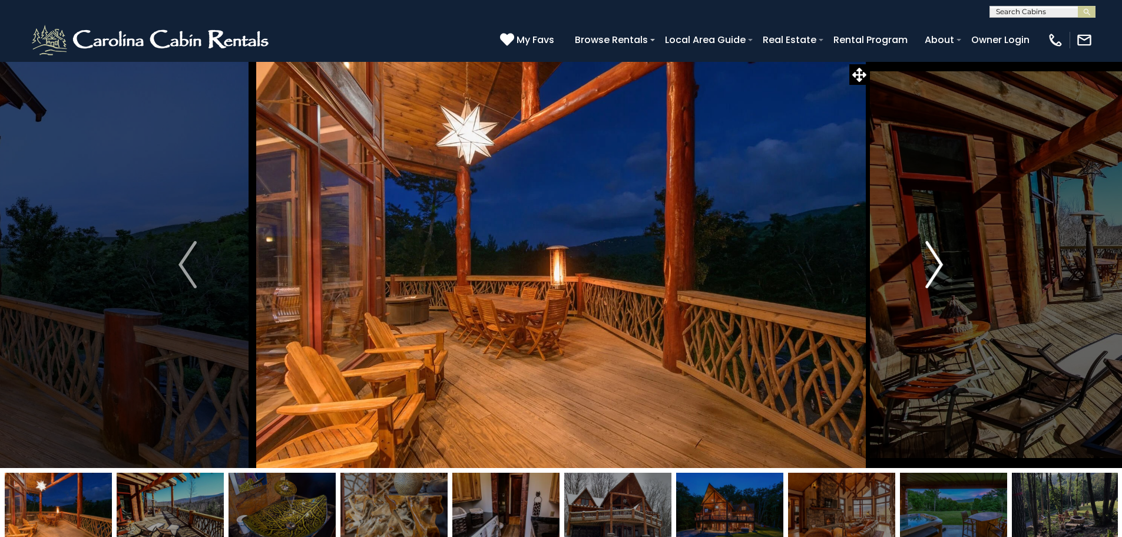
click at [932, 263] on img "Next" at bounding box center [935, 264] width 18 height 47
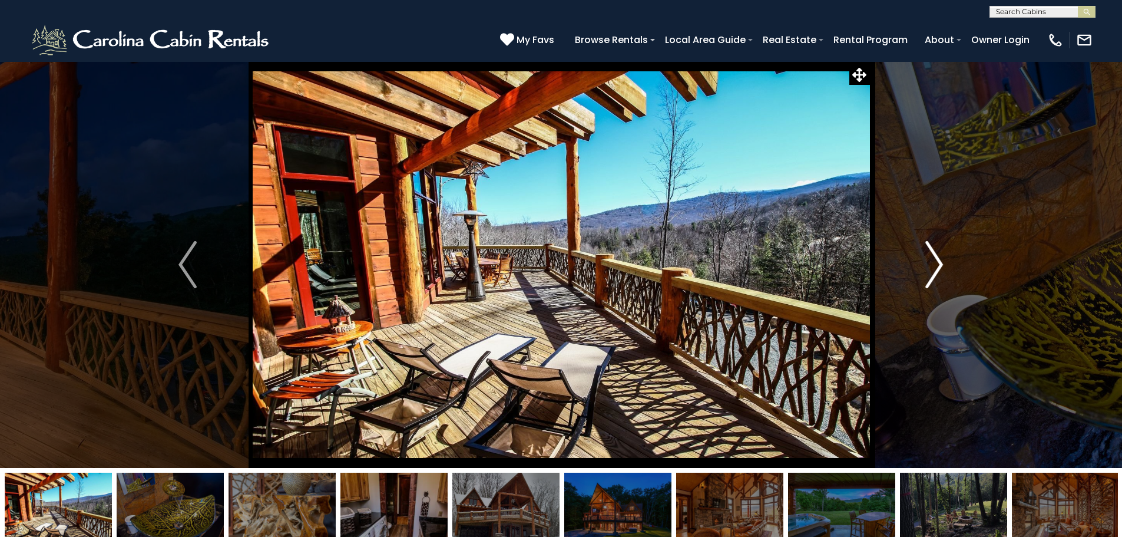
click at [932, 263] on img "Next" at bounding box center [935, 264] width 18 height 47
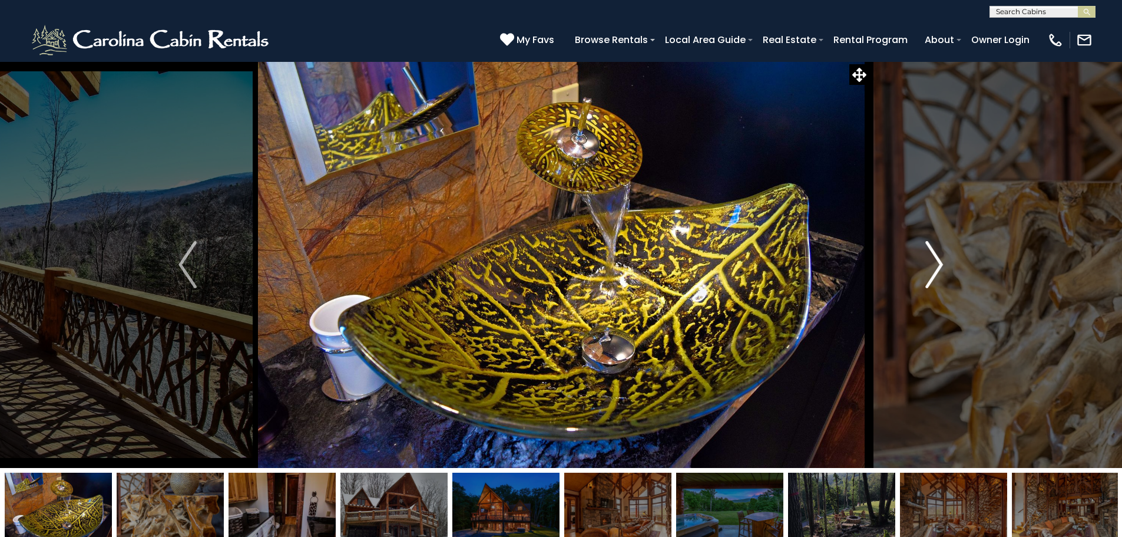
click at [932, 263] on img "Next" at bounding box center [935, 264] width 18 height 47
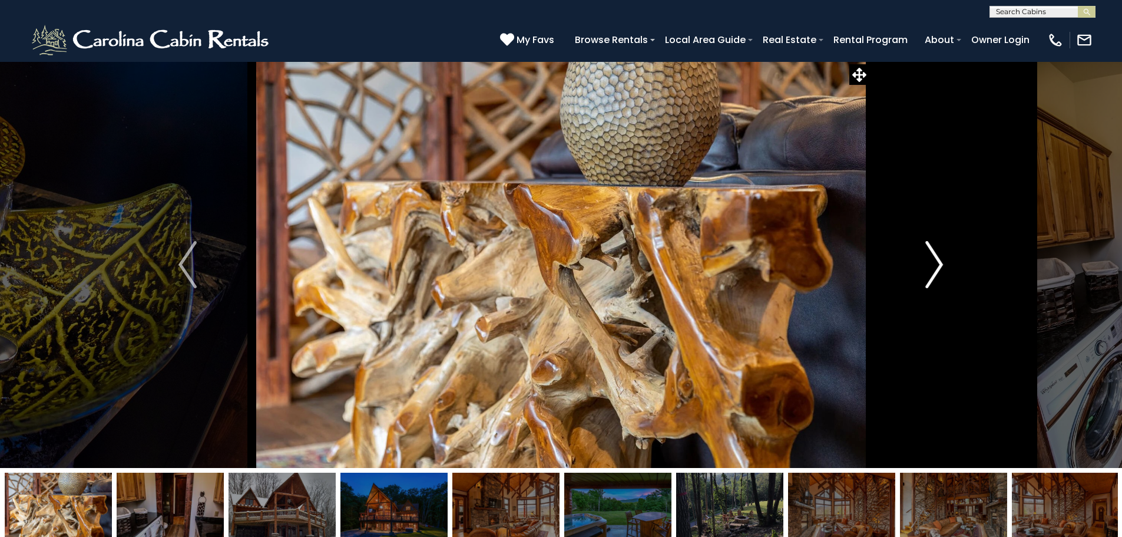
click at [932, 263] on img "Next" at bounding box center [935, 264] width 18 height 47
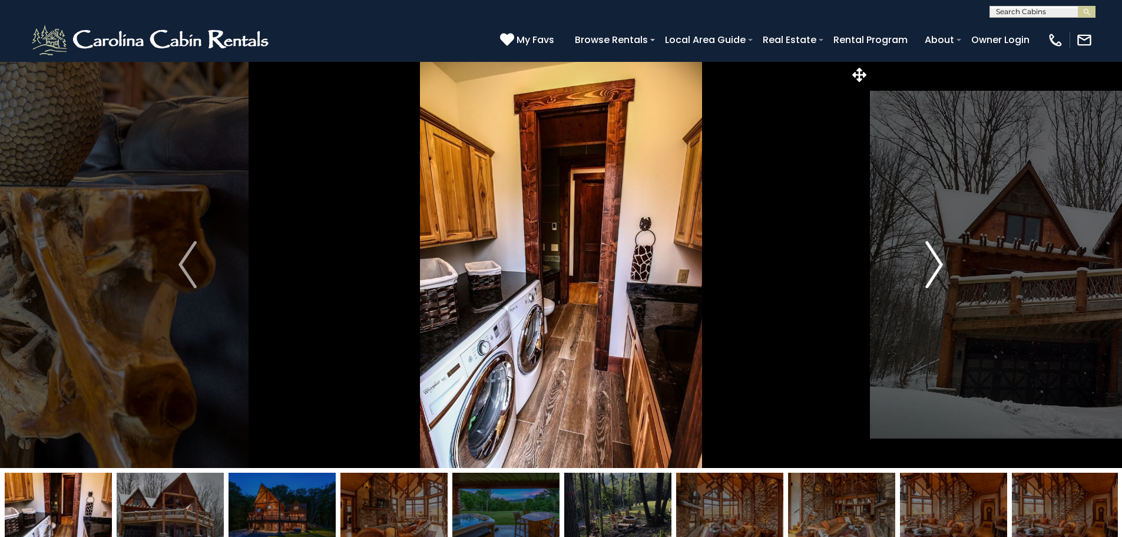
click at [932, 263] on img "Next" at bounding box center [935, 264] width 18 height 47
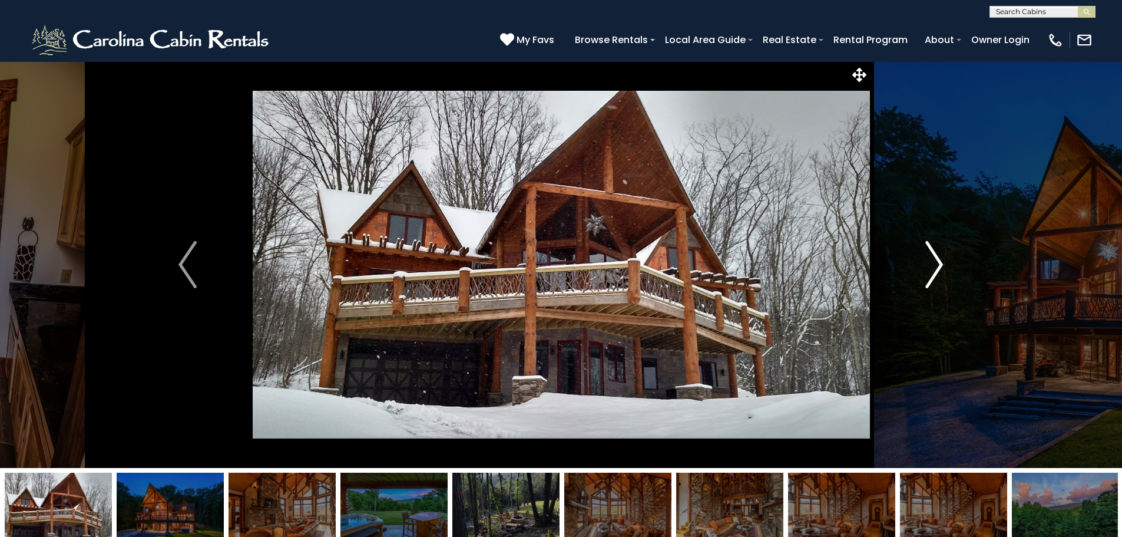
click at [932, 263] on img "Next" at bounding box center [935, 264] width 18 height 47
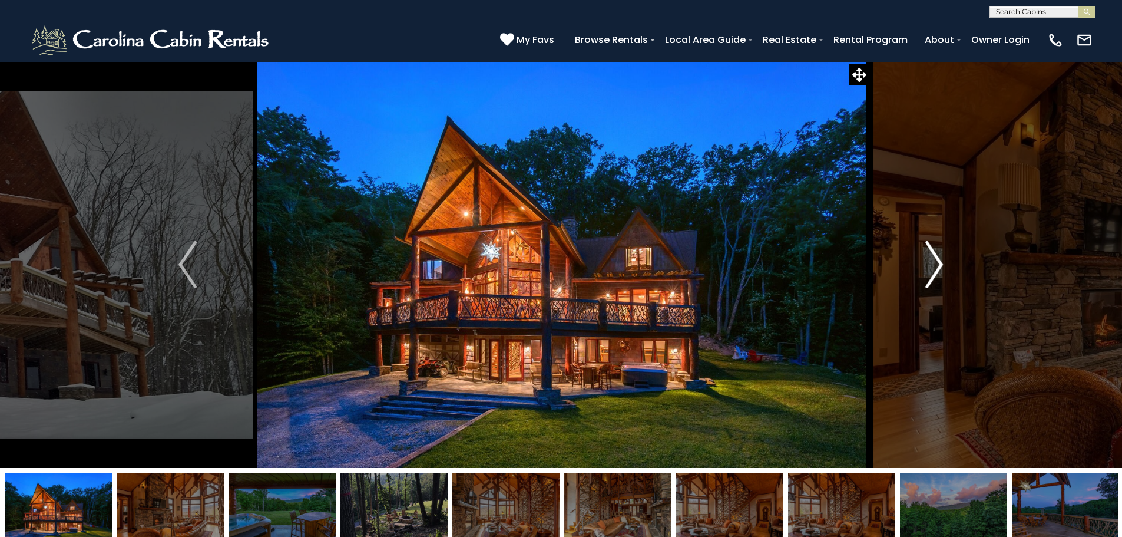
click at [932, 263] on img "Next" at bounding box center [935, 264] width 18 height 47
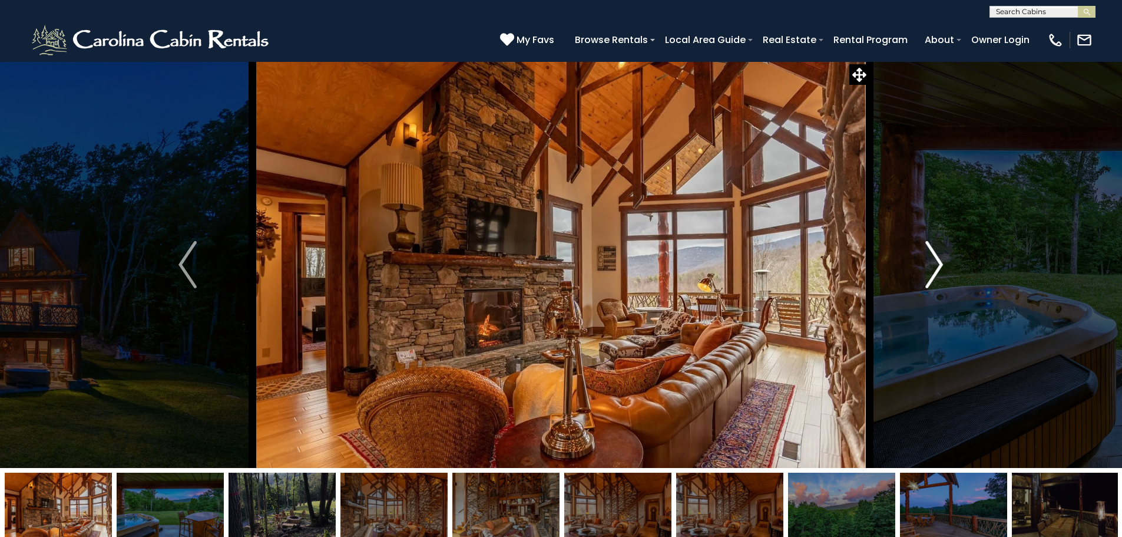
click at [932, 263] on img "Next" at bounding box center [935, 264] width 18 height 47
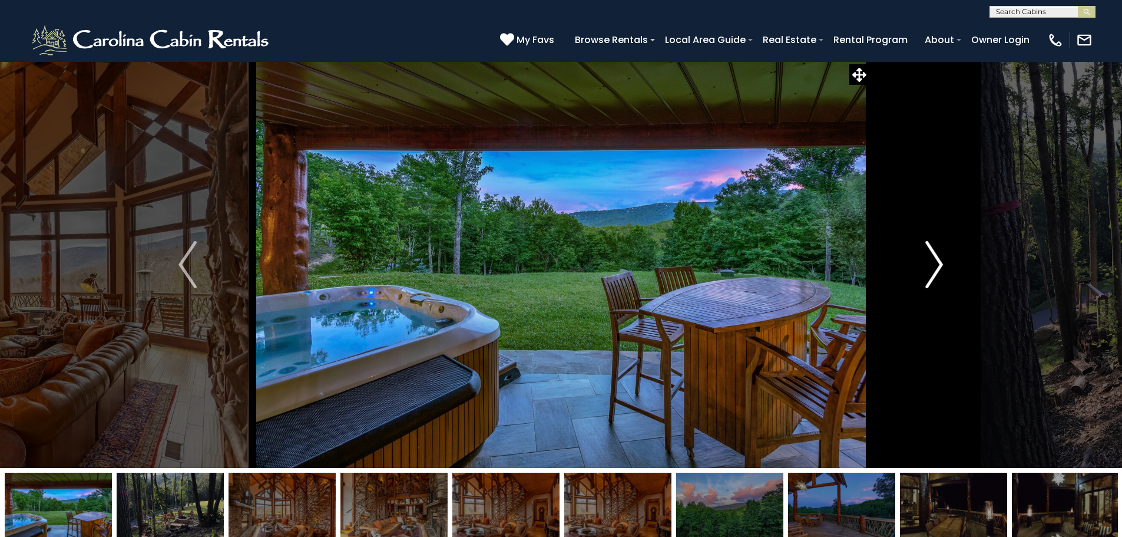
click at [932, 263] on img "Next" at bounding box center [935, 264] width 18 height 47
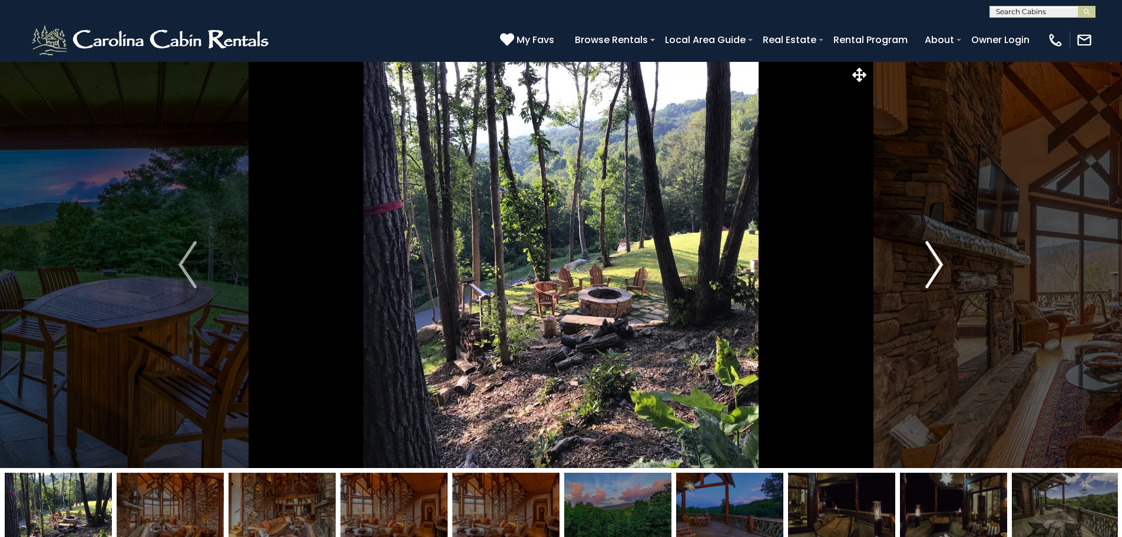
click at [932, 263] on img "Next" at bounding box center [935, 264] width 18 height 47
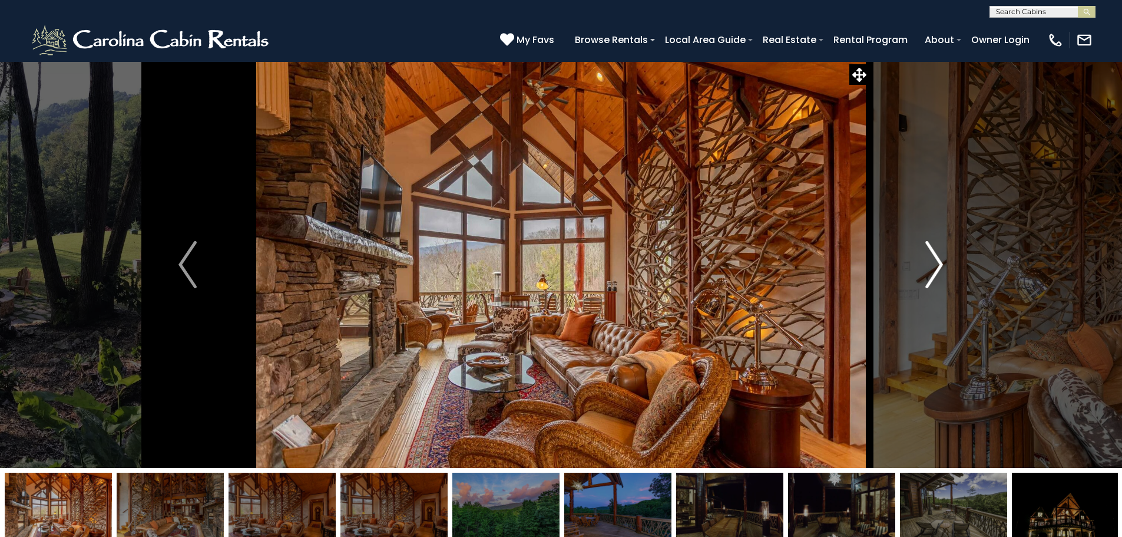
click at [932, 263] on img "Next" at bounding box center [935, 264] width 18 height 47
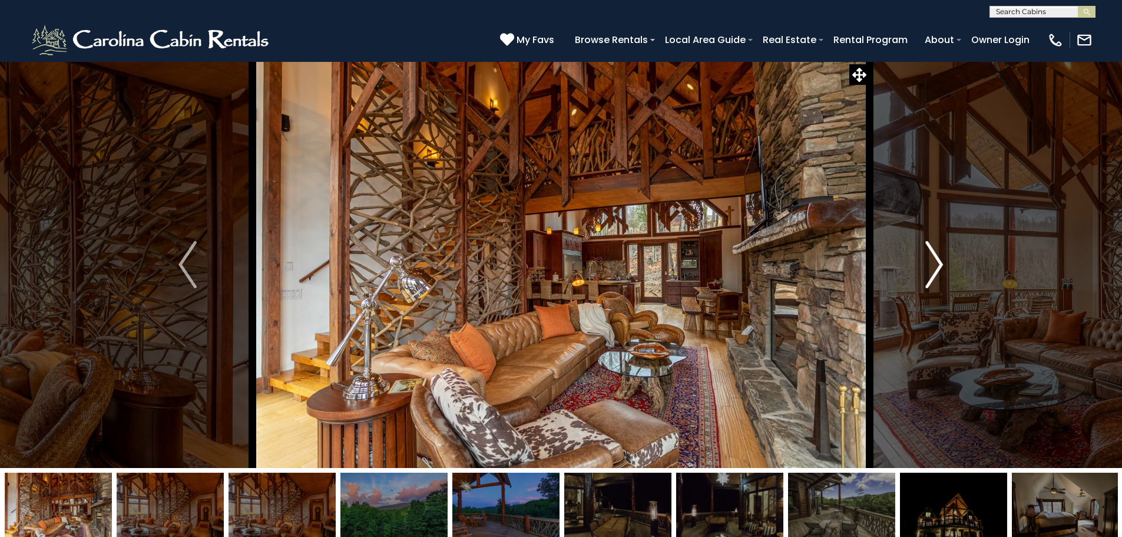
click at [932, 263] on img "Next" at bounding box center [935, 264] width 18 height 47
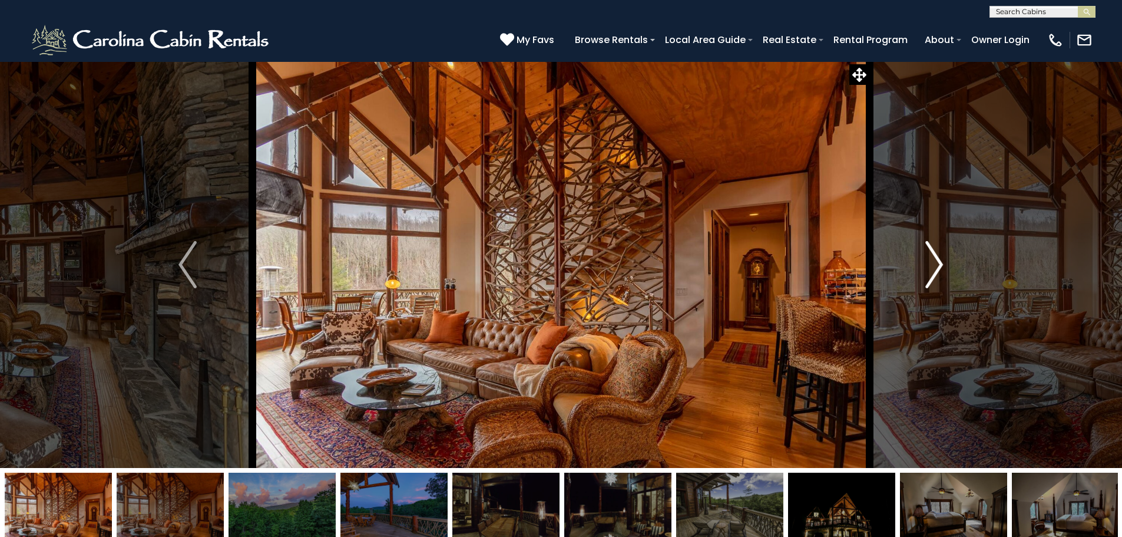
click at [932, 263] on img "Next" at bounding box center [935, 264] width 18 height 47
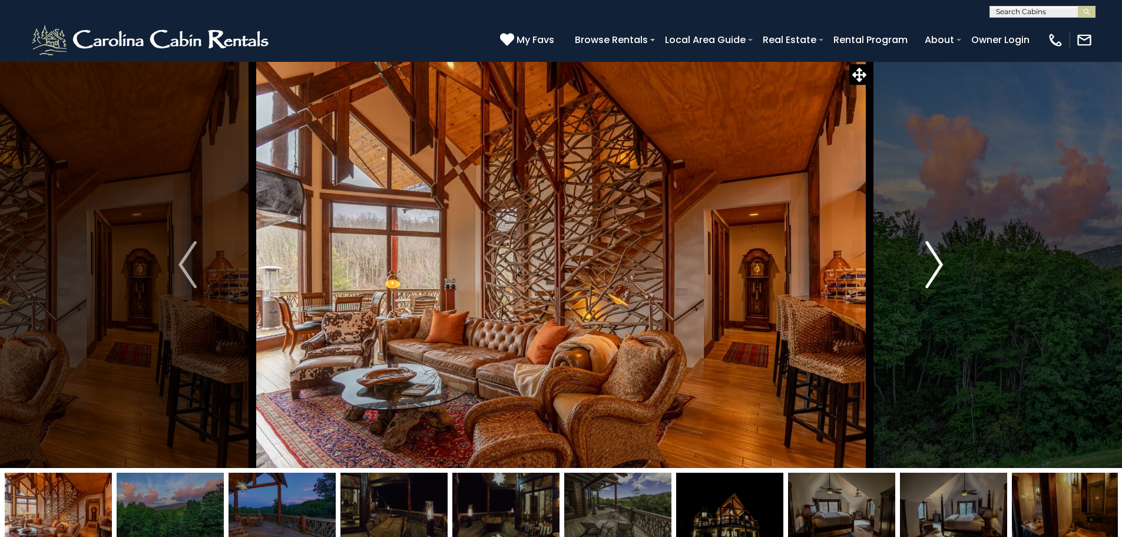
click at [932, 263] on img "Next" at bounding box center [935, 264] width 18 height 47
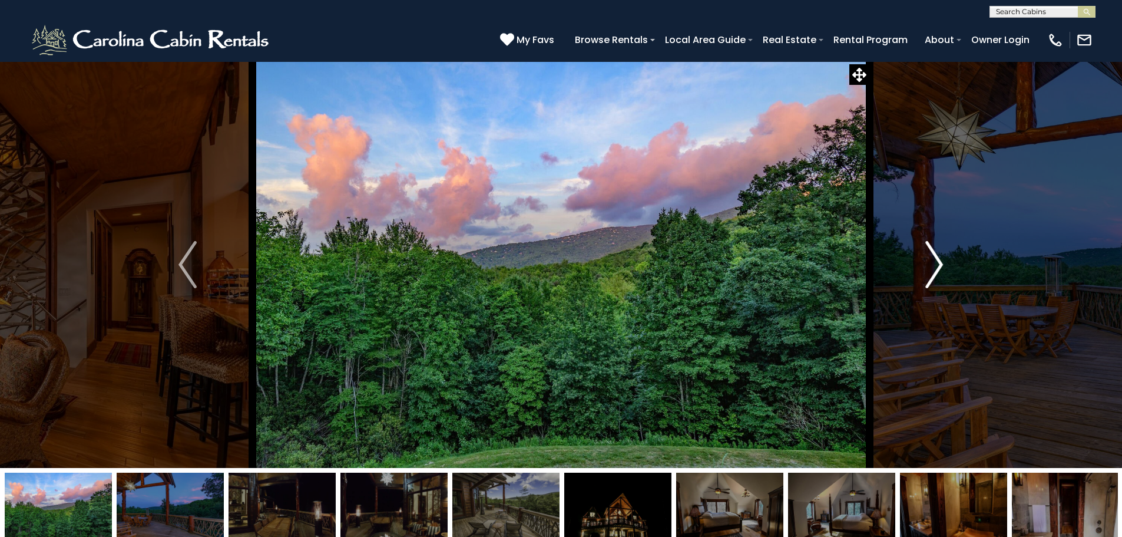
click at [934, 264] on img "Next" at bounding box center [935, 264] width 18 height 47
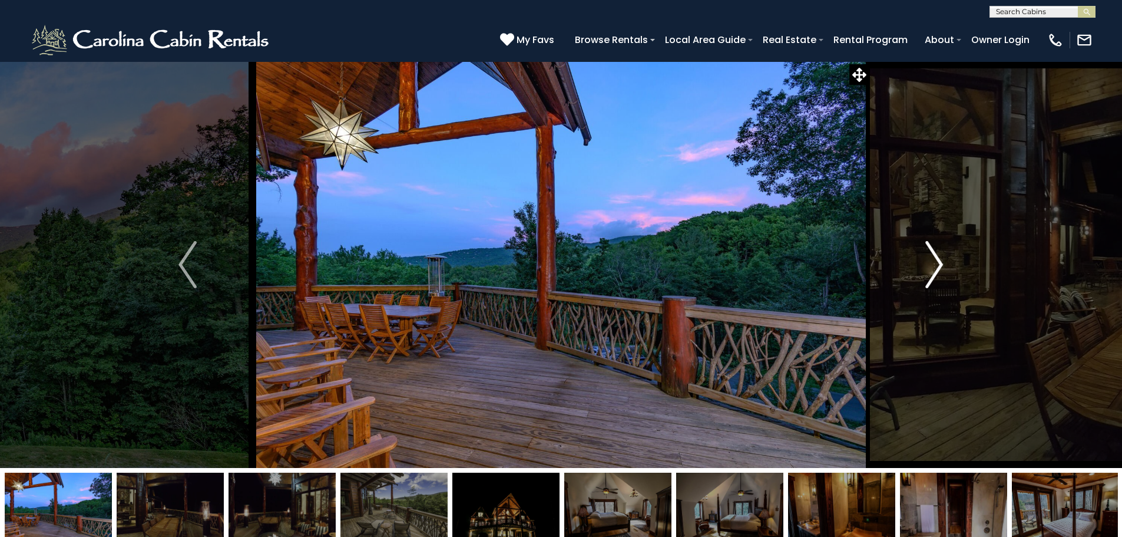
click at [934, 264] on img "Next" at bounding box center [935, 264] width 18 height 47
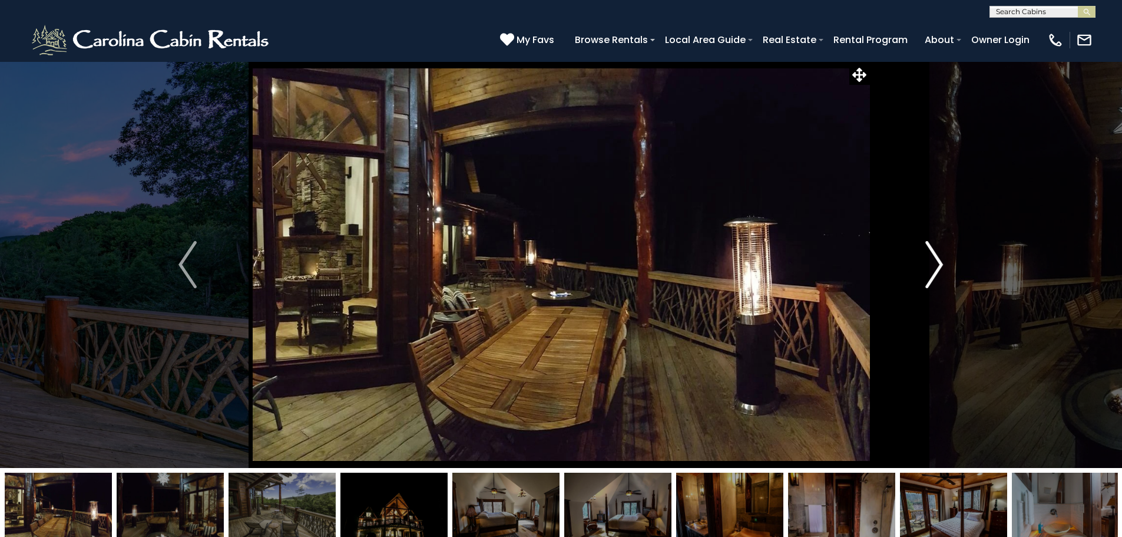
click at [934, 264] on img "Next" at bounding box center [935, 264] width 18 height 47
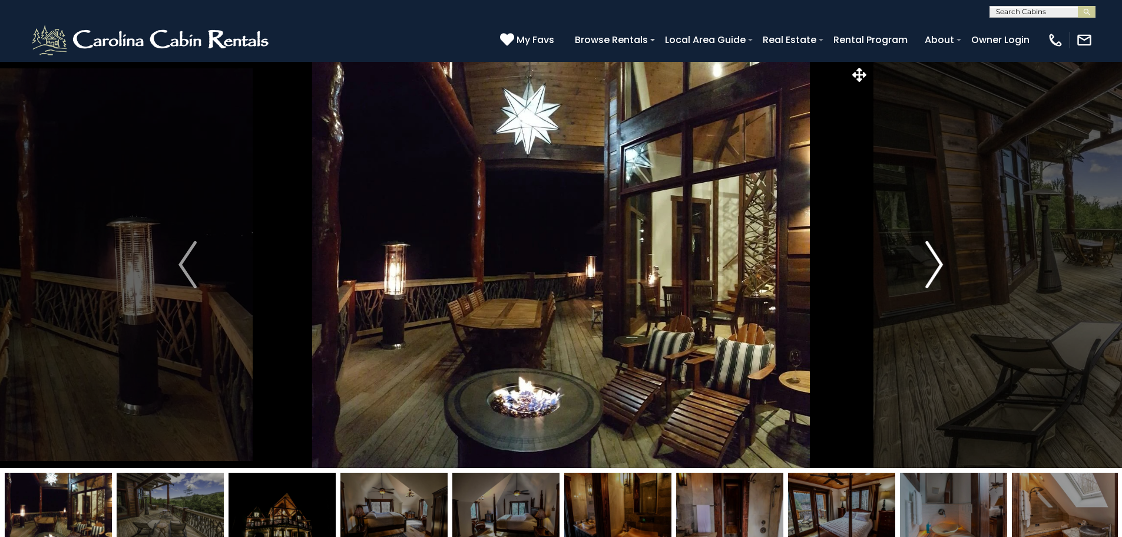
click at [934, 264] on img "Next" at bounding box center [935, 264] width 18 height 47
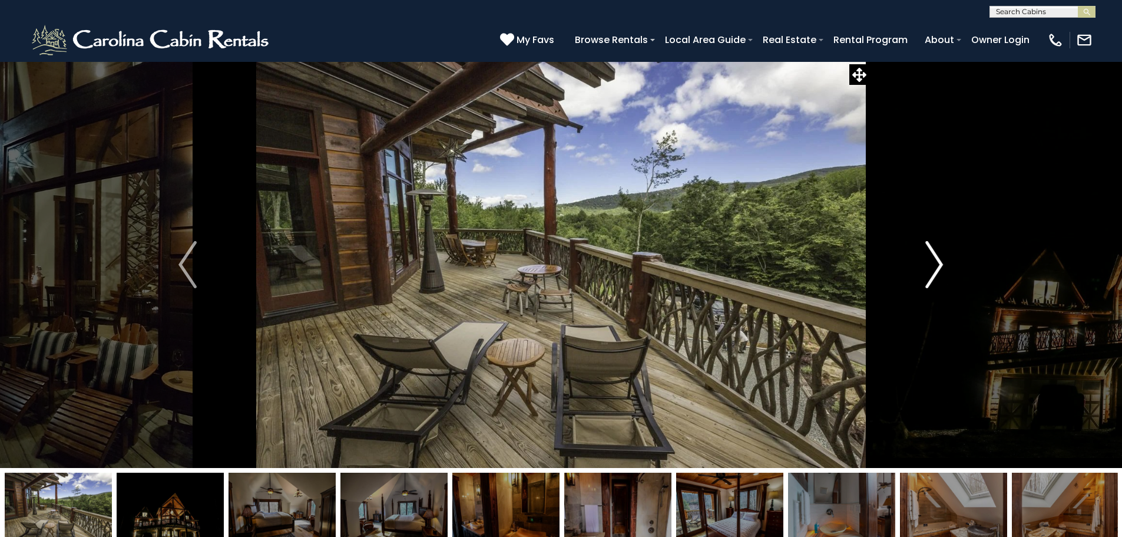
click at [934, 264] on img "Next" at bounding box center [935, 264] width 18 height 47
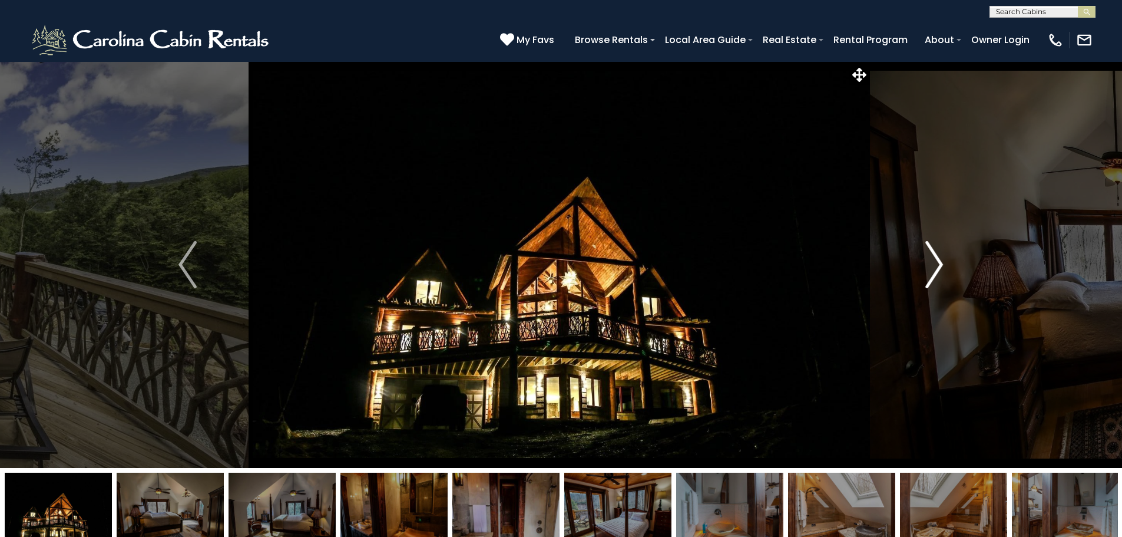
click at [932, 265] on img "Next" at bounding box center [935, 264] width 18 height 47
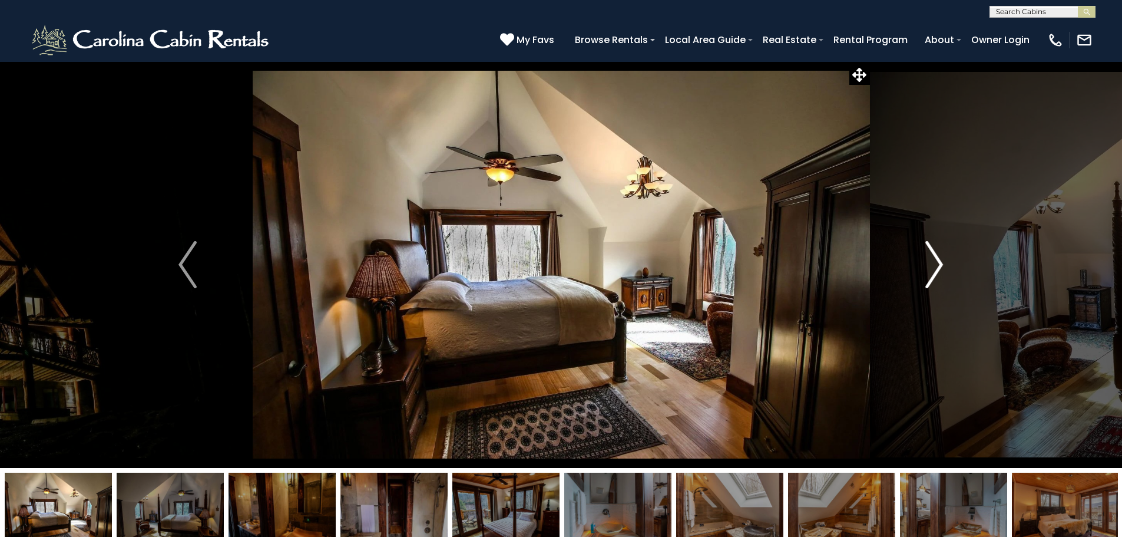
click at [932, 265] on img "Next" at bounding box center [935, 264] width 18 height 47
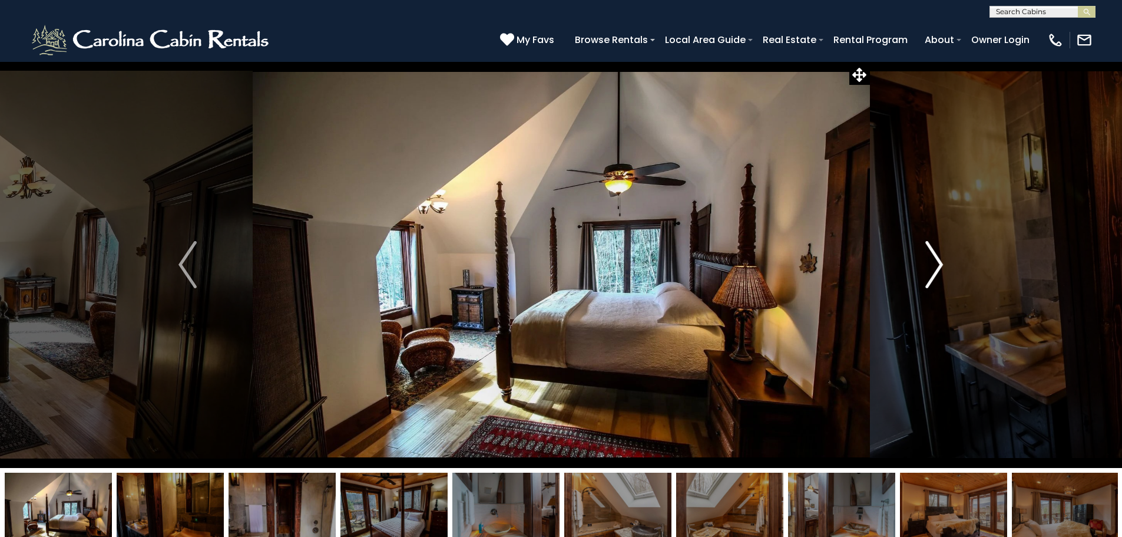
click at [932, 265] on img "Next" at bounding box center [935, 264] width 18 height 47
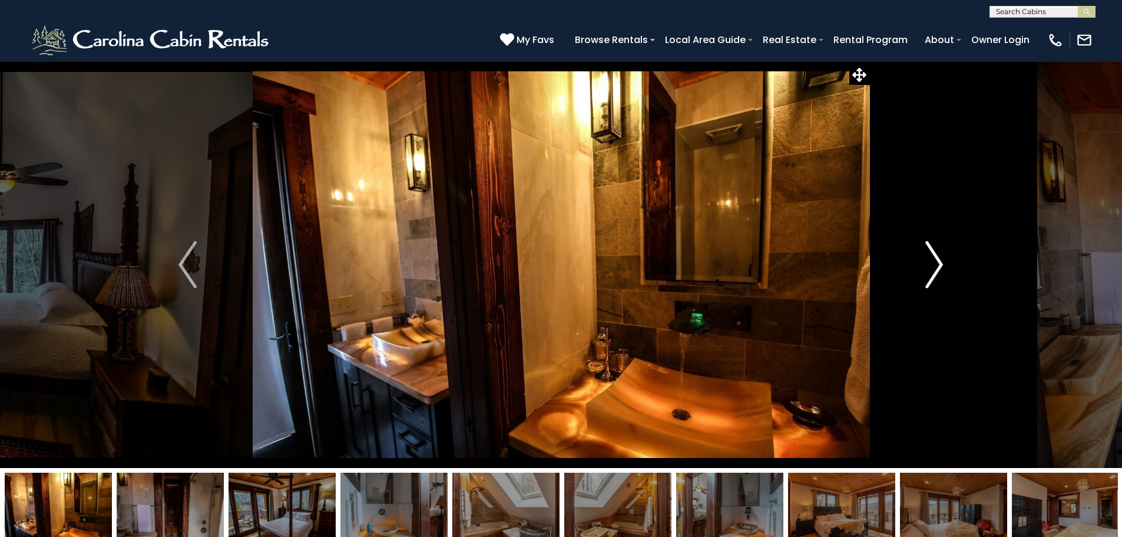
click at [932, 265] on img "Next" at bounding box center [935, 264] width 18 height 47
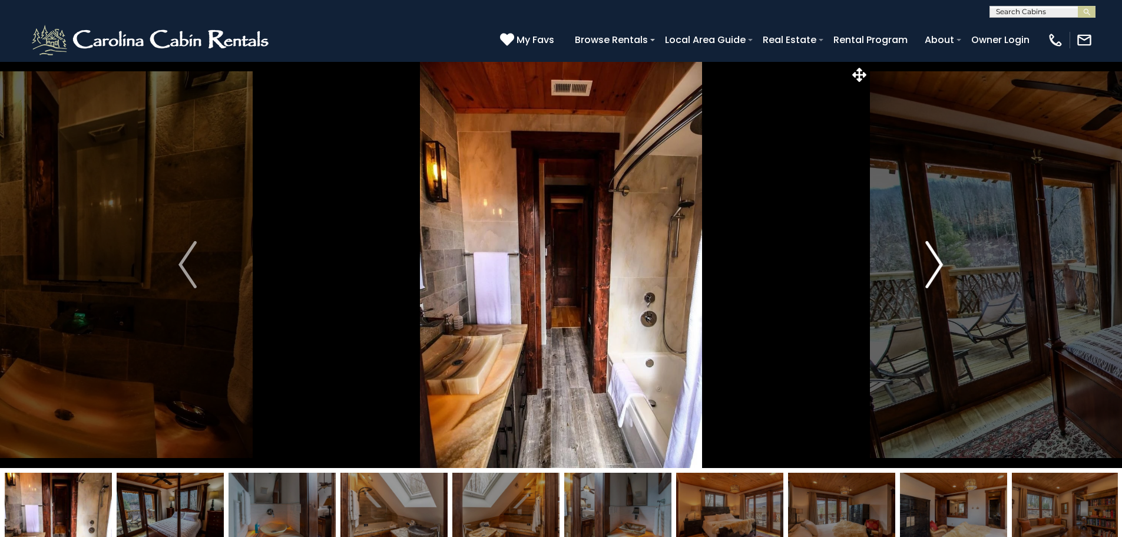
click at [932, 265] on img "Next" at bounding box center [935, 264] width 18 height 47
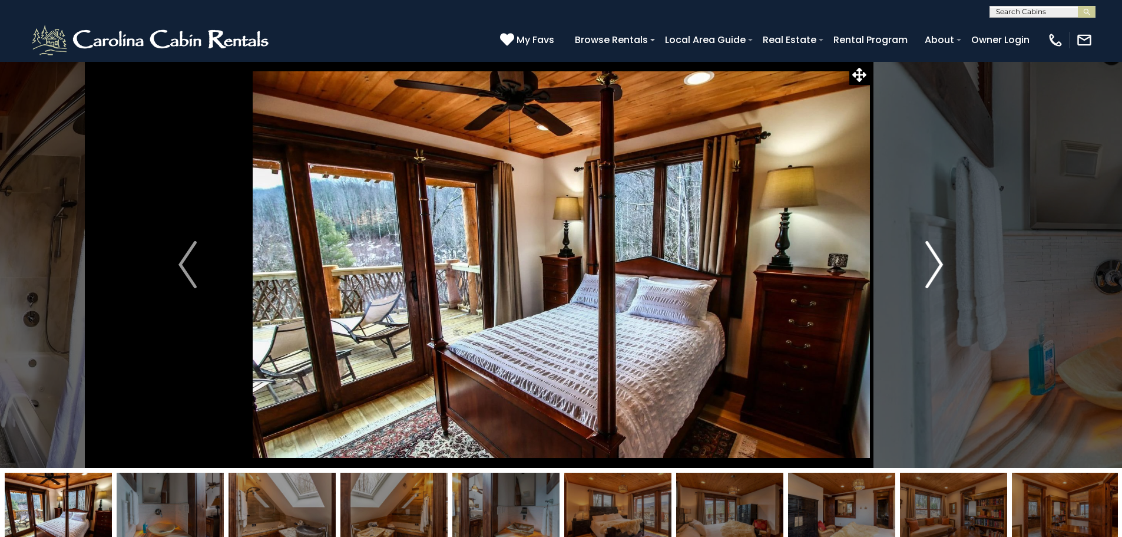
click at [932, 265] on img "Next" at bounding box center [935, 264] width 18 height 47
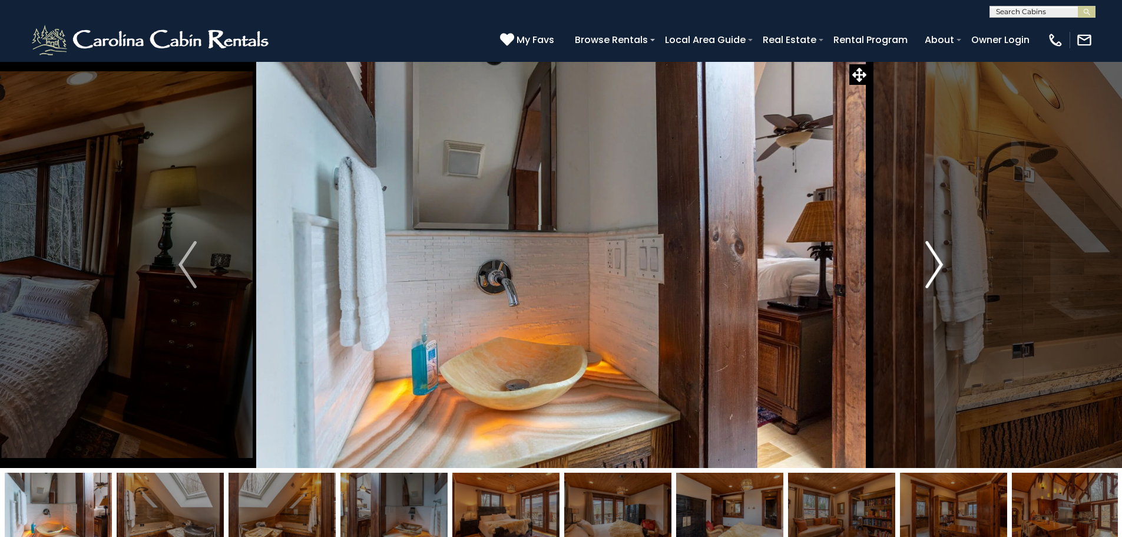
click at [932, 265] on img "Next" at bounding box center [935, 264] width 18 height 47
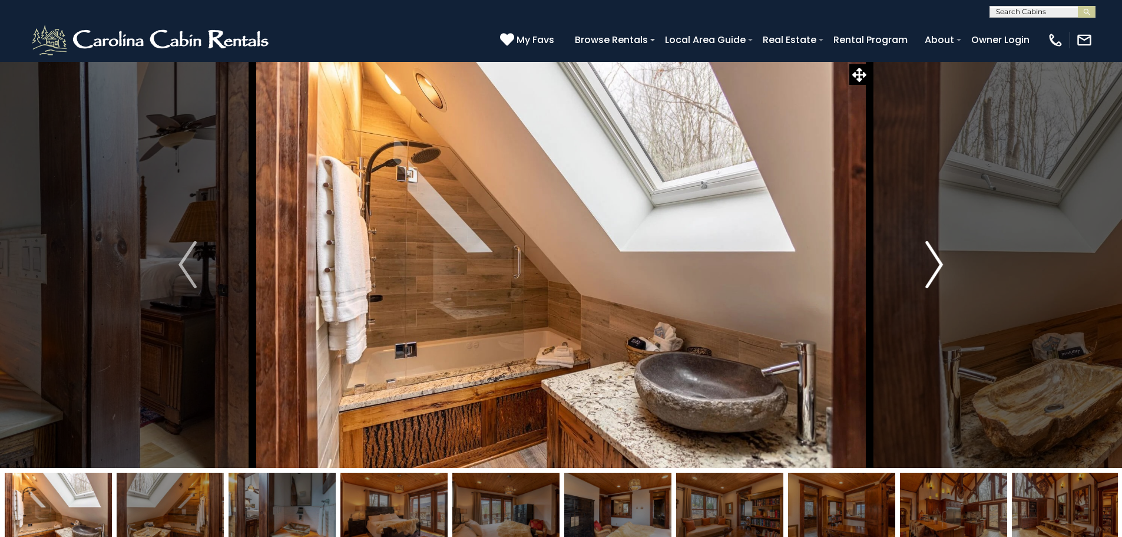
click at [932, 265] on img "Next" at bounding box center [935, 264] width 18 height 47
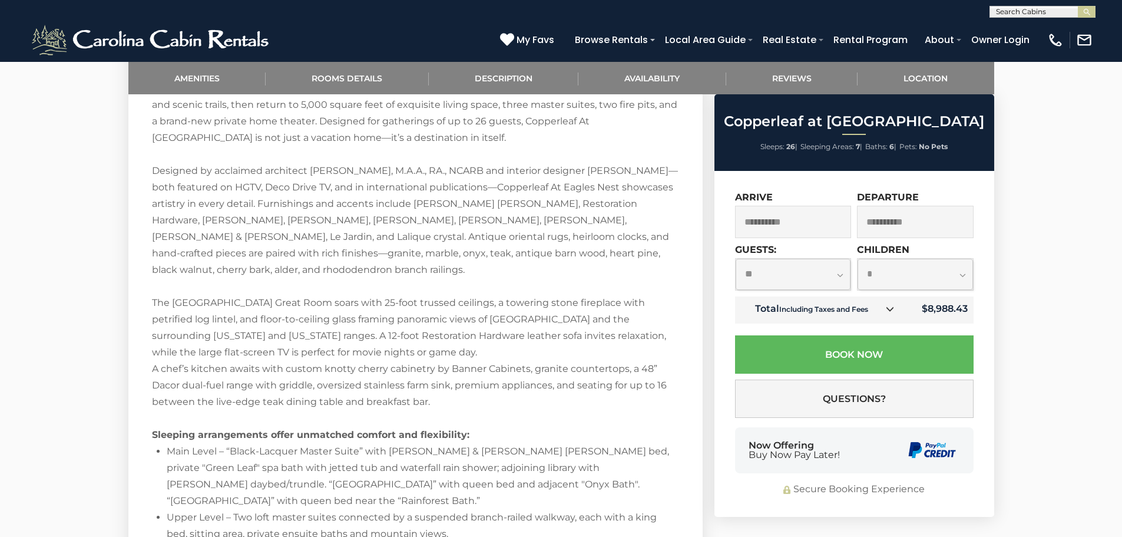
scroll to position [1532, 0]
